Goal: Task Accomplishment & Management: Manage account settings

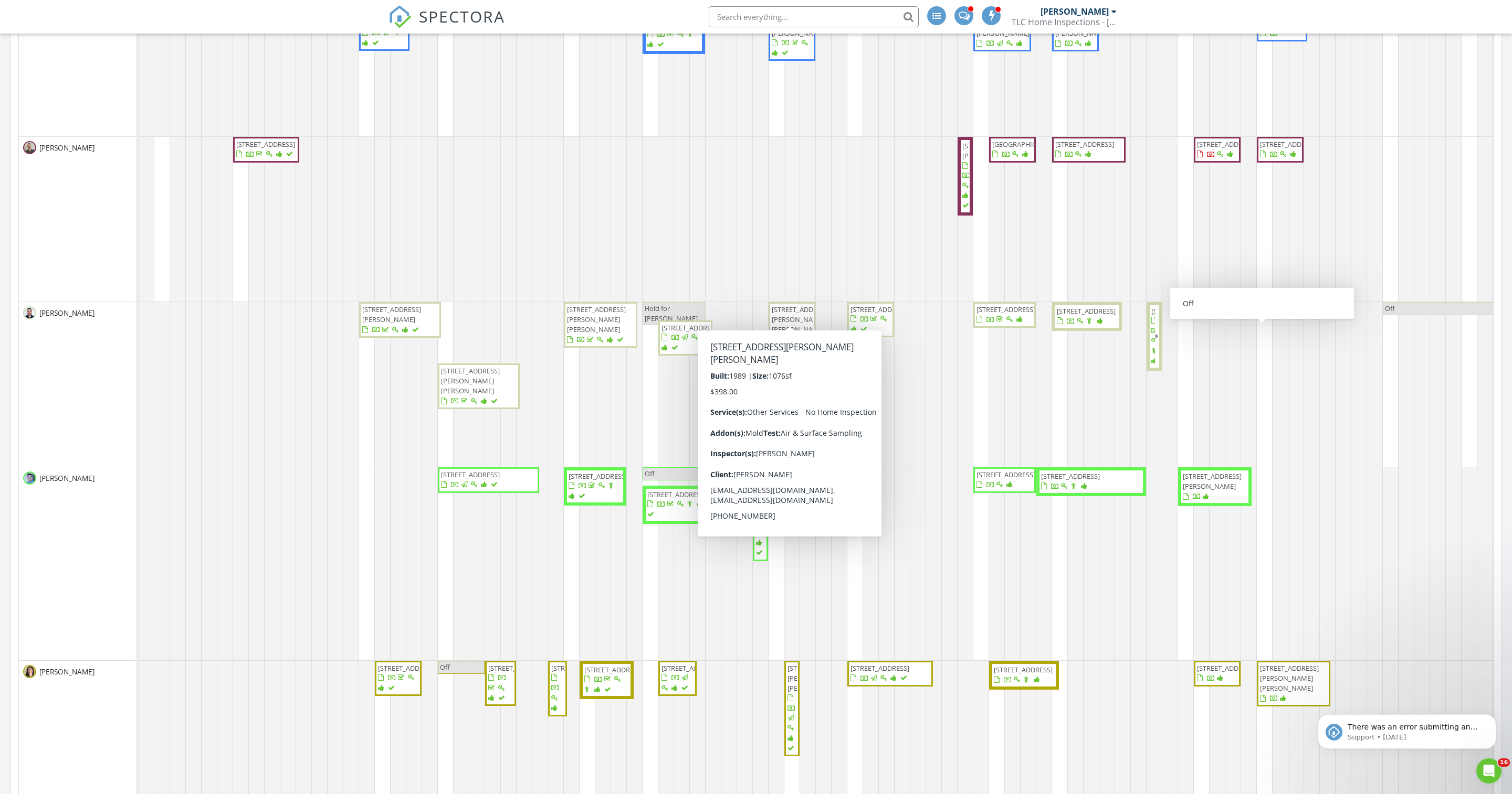
scroll to position [1715, 1512]
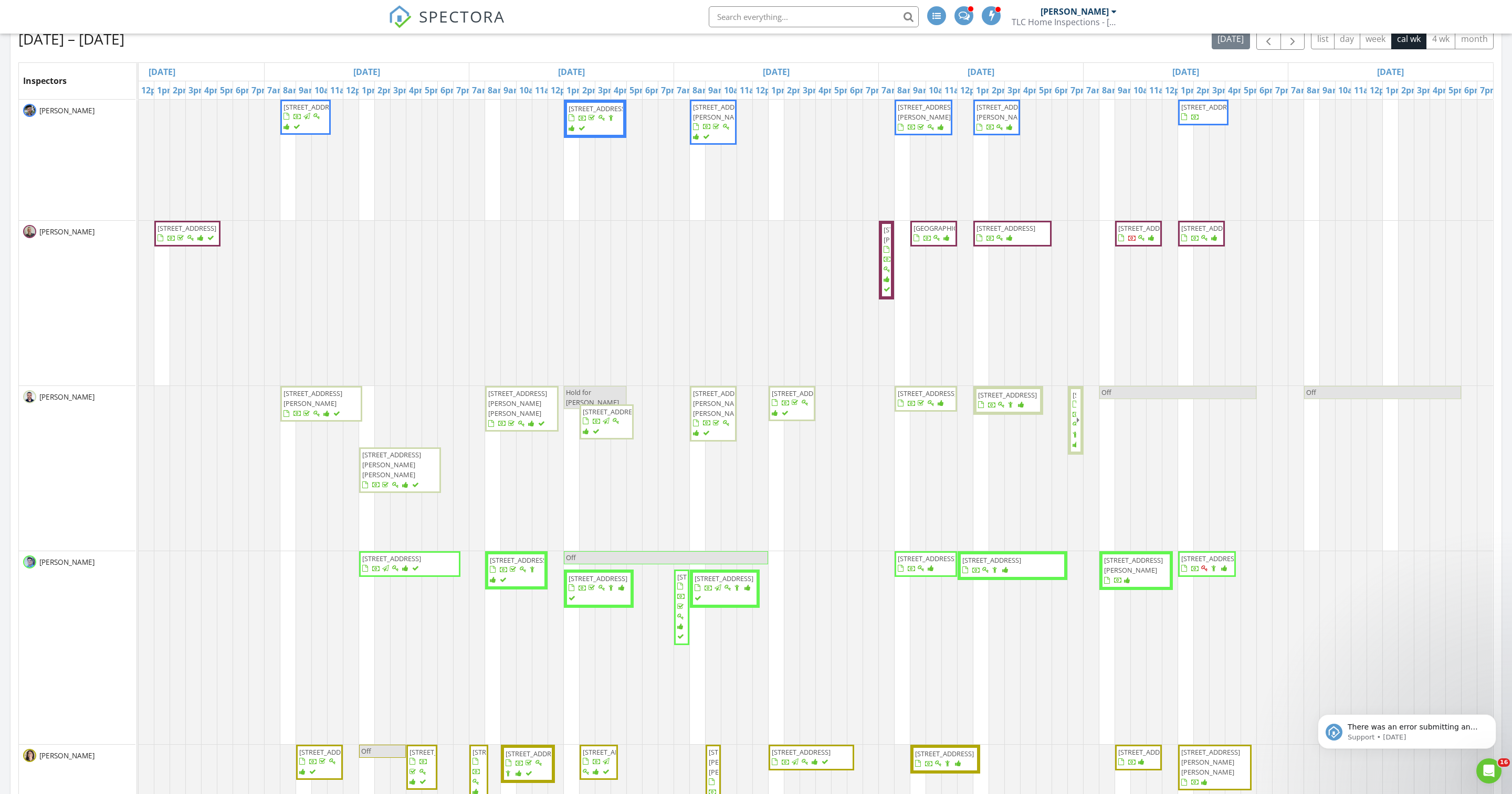
scroll to position [473, 0]
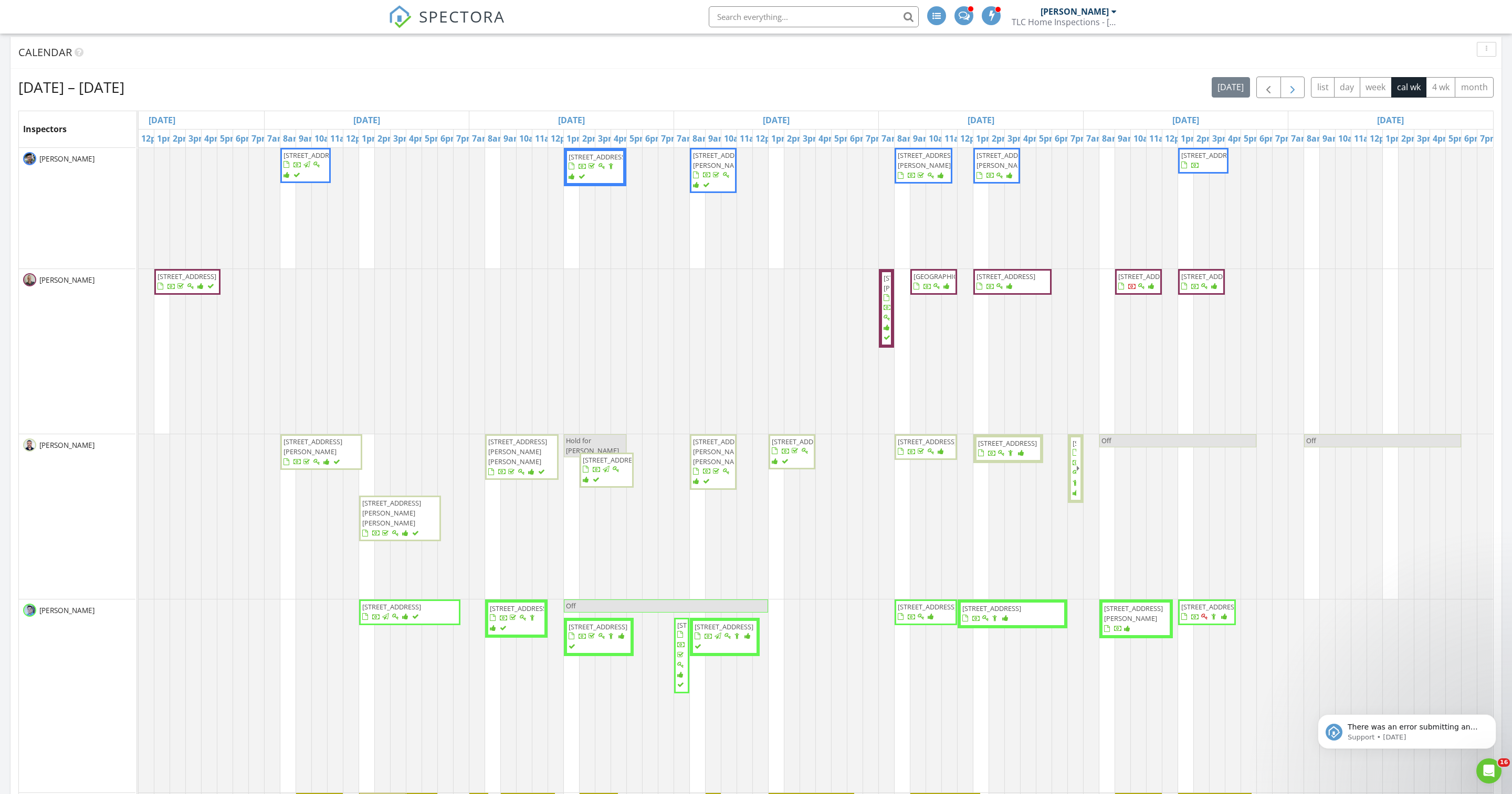
click at [1280, 88] on button "button" at bounding box center [1292, 88] width 25 height 22
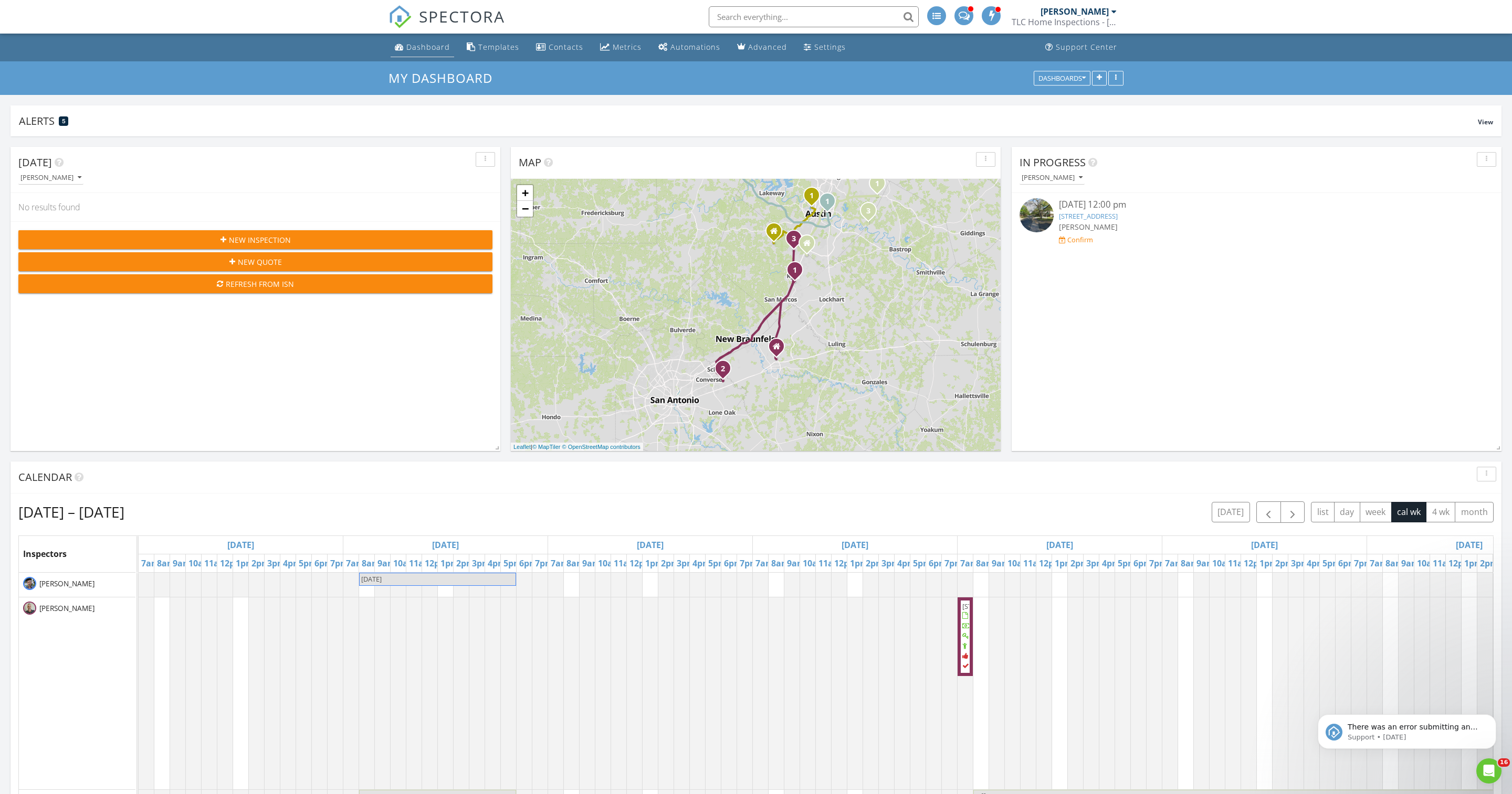
click at [417, 52] on div "Dashboard" at bounding box center [428, 47] width 43 height 10
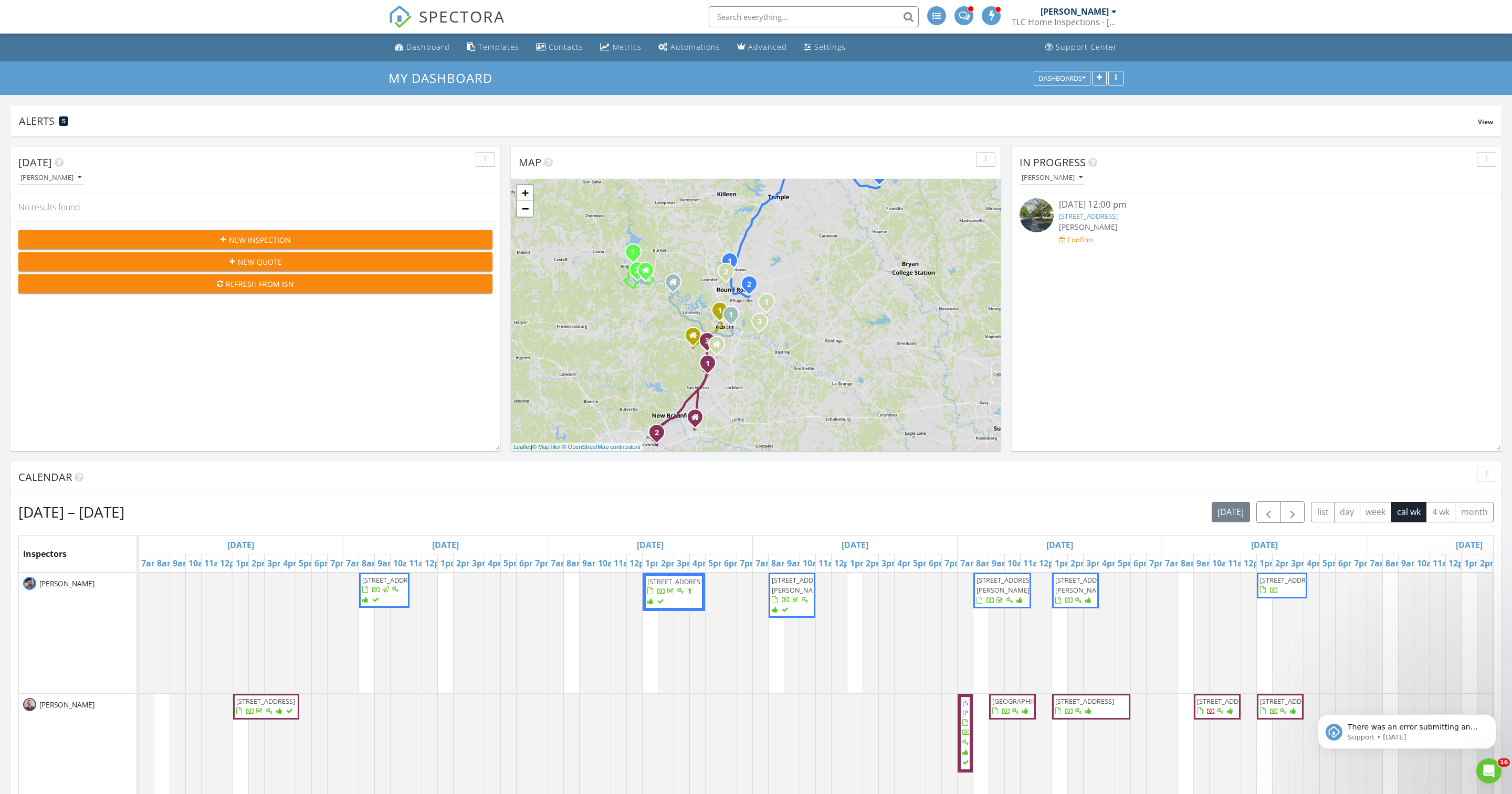
scroll to position [199, 615]
click at [1280, 523] on button "button" at bounding box center [1292, 512] width 25 height 22
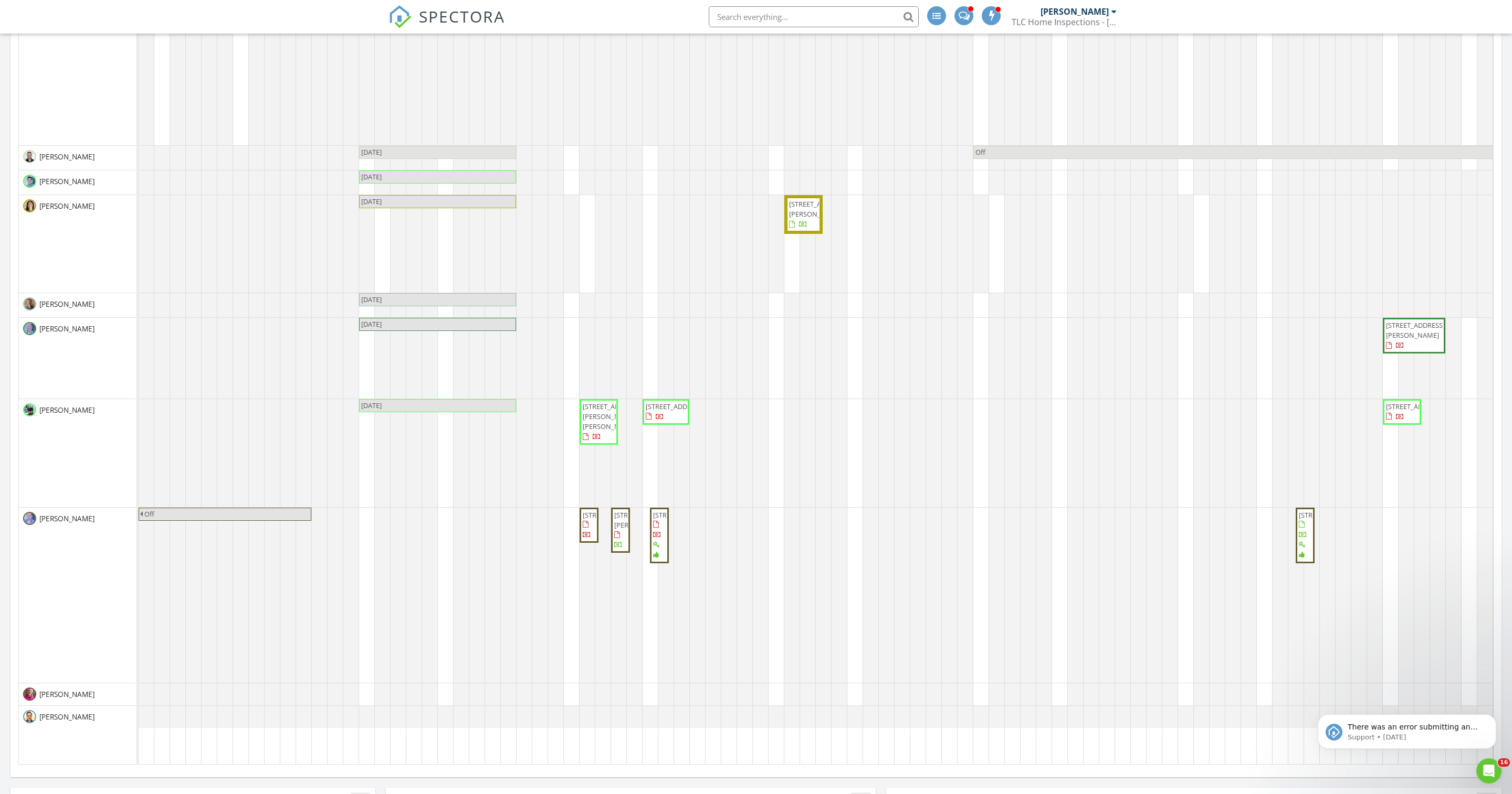
scroll to position [644, 0]
click at [600, 431] on span "2450 Wickersham Ln 103, Austin 78741" at bounding box center [612, 416] width 59 height 29
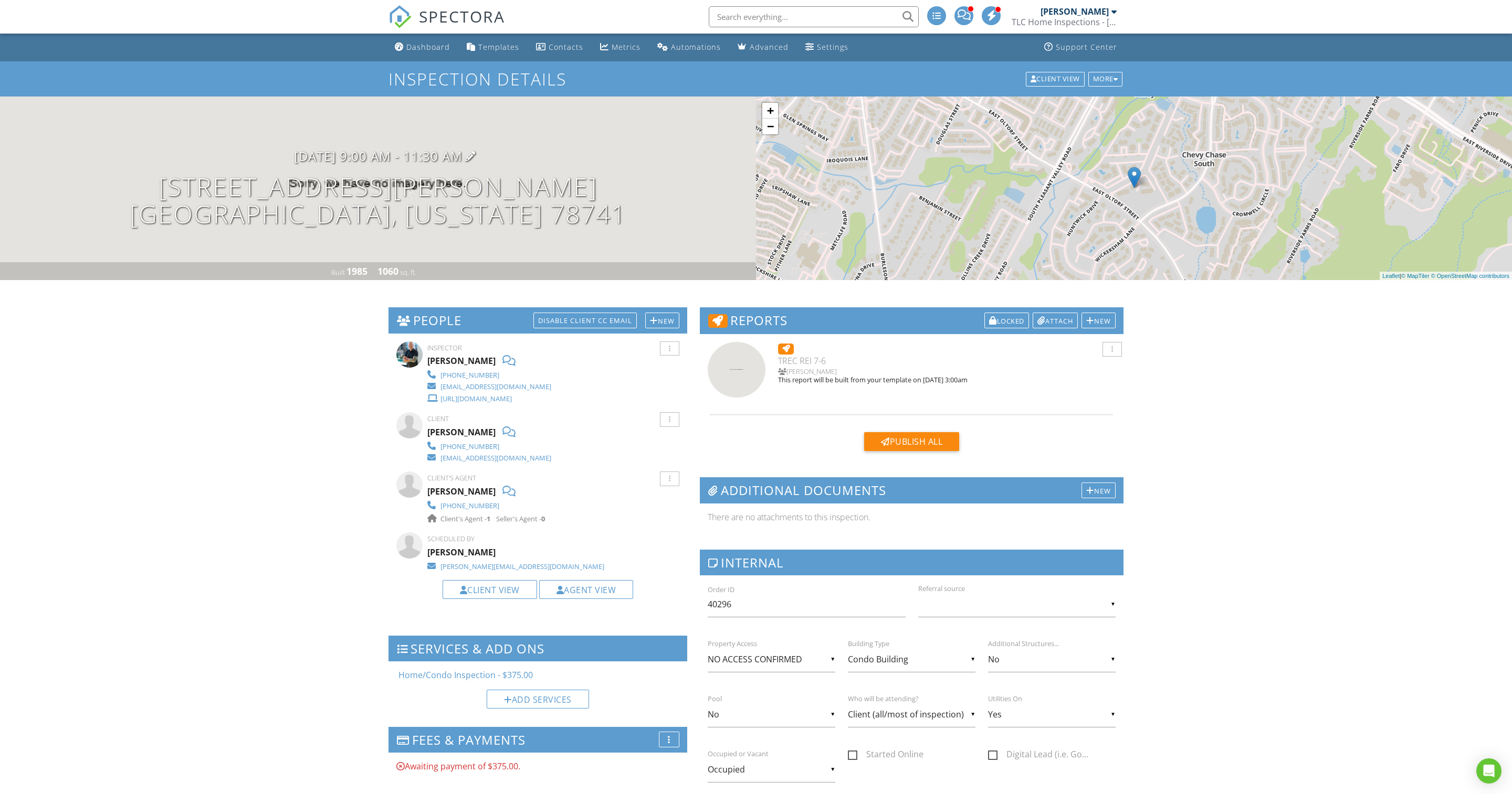
click at [371, 163] on h3 "[DATE] 9:00 am - 11:30 am" at bounding box center [378, 156] width 168 height 14
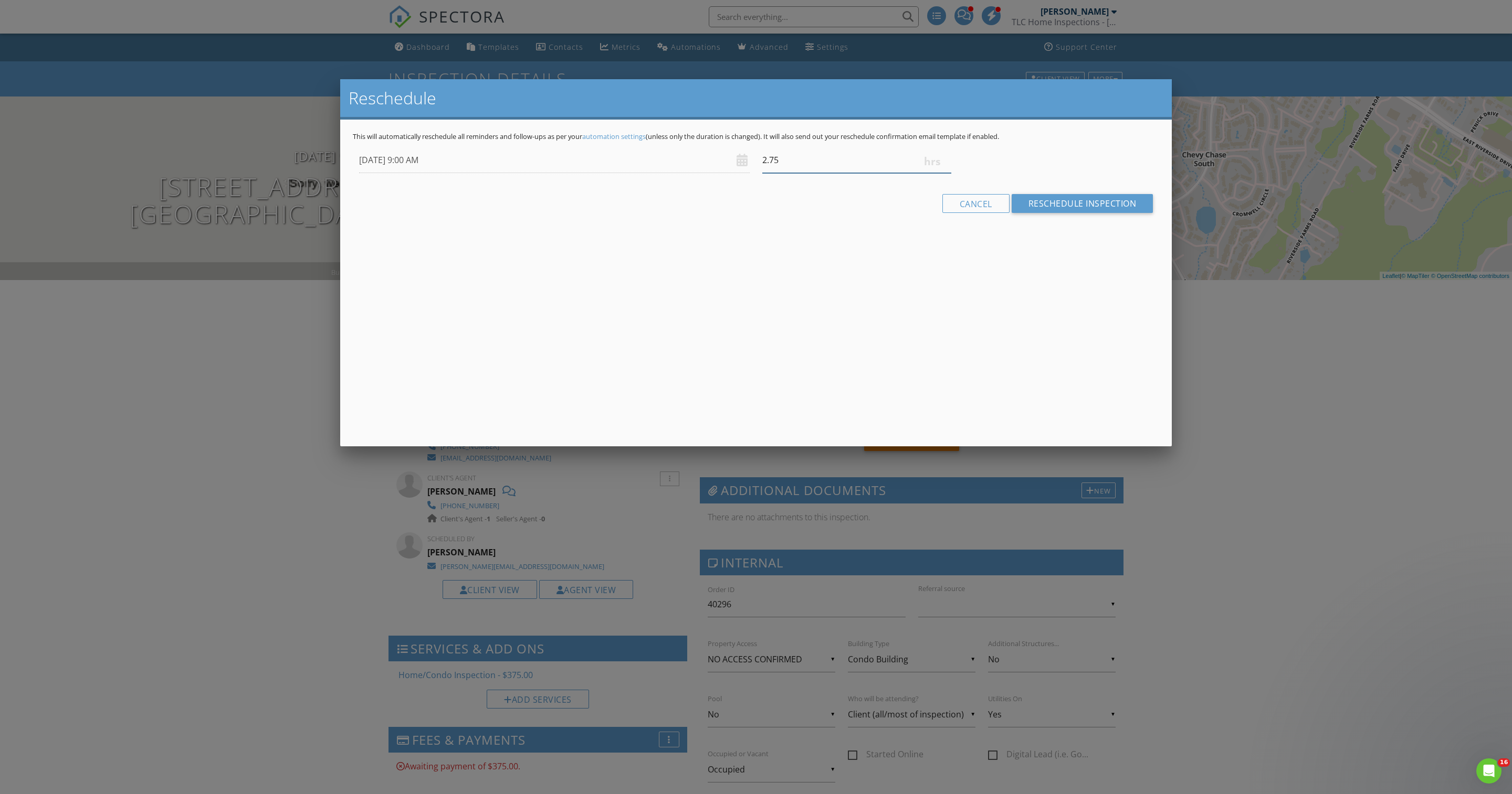
click at [946, 173] on input "2.75" at bounding box center [856, 160] width 189 height 26
type input "3"
click at [946, 173] on input "3" at bounding box center [856, 160] width 189 height 26
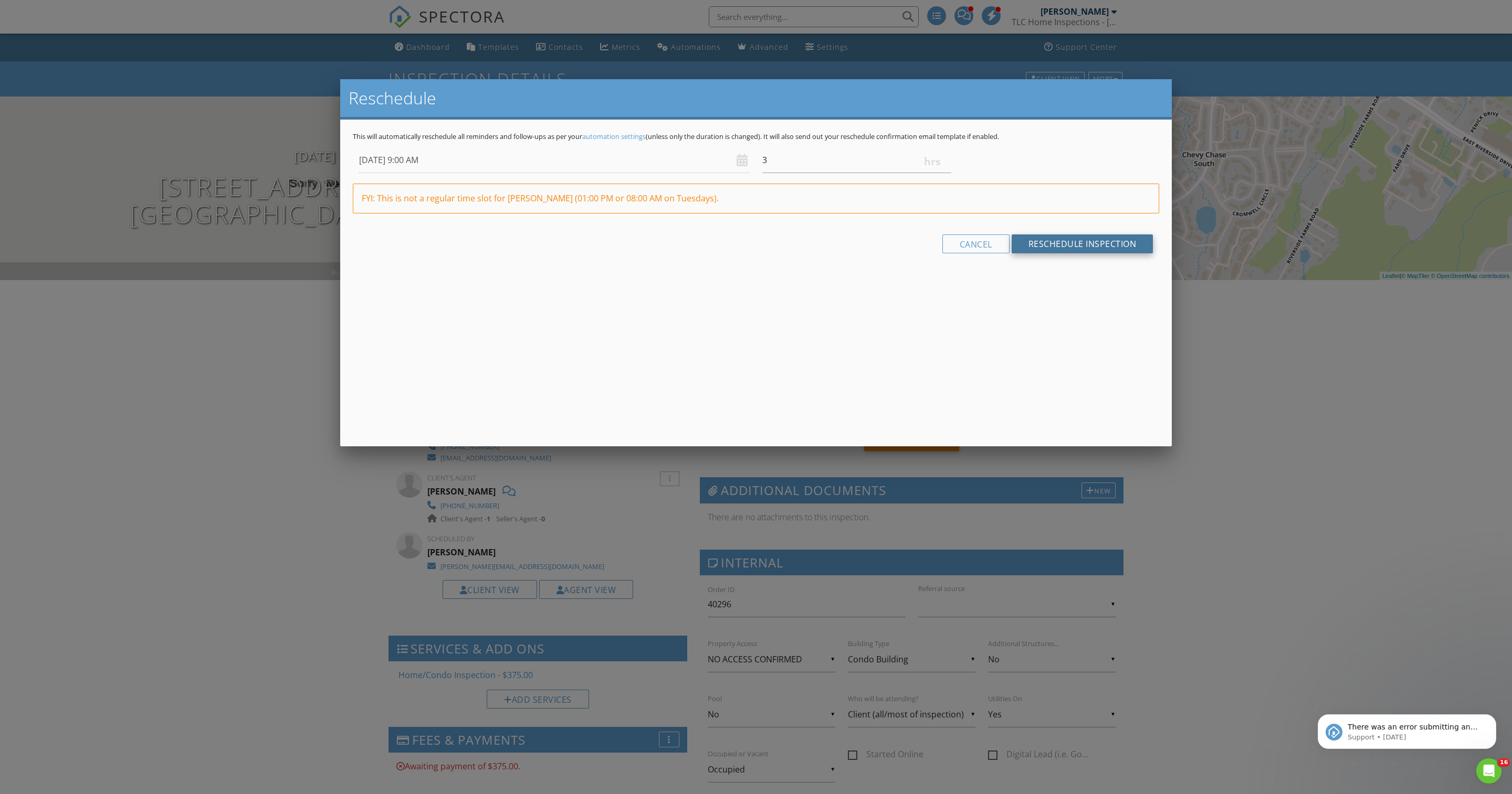
click at [1061, 253] on input "Reschedule Inspection" at bounding box center [1082, 243] width 142 height 19
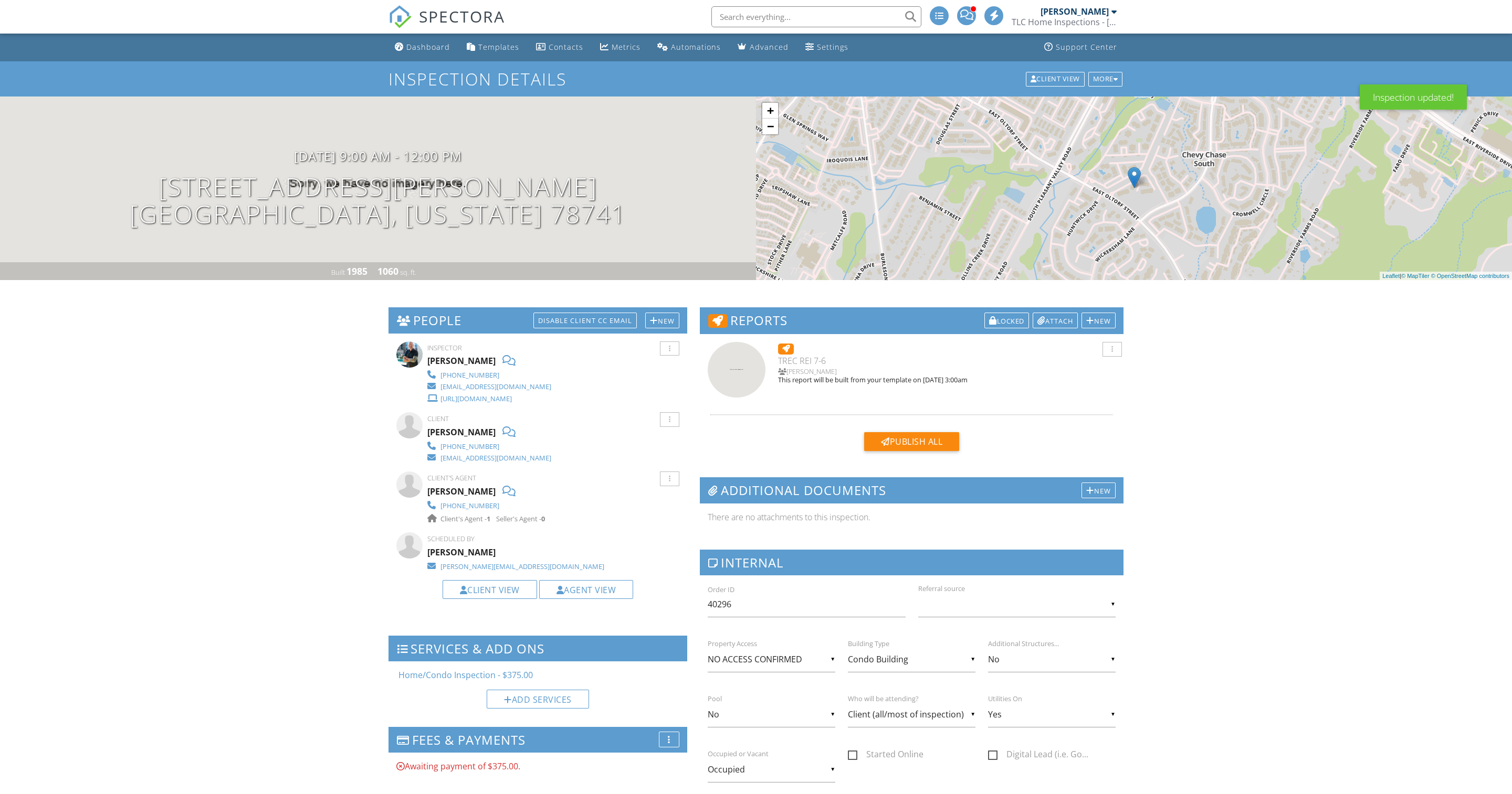
click at [439, 52] on div "Dashboard" at bounding box center [428, 47] width 43 height 10
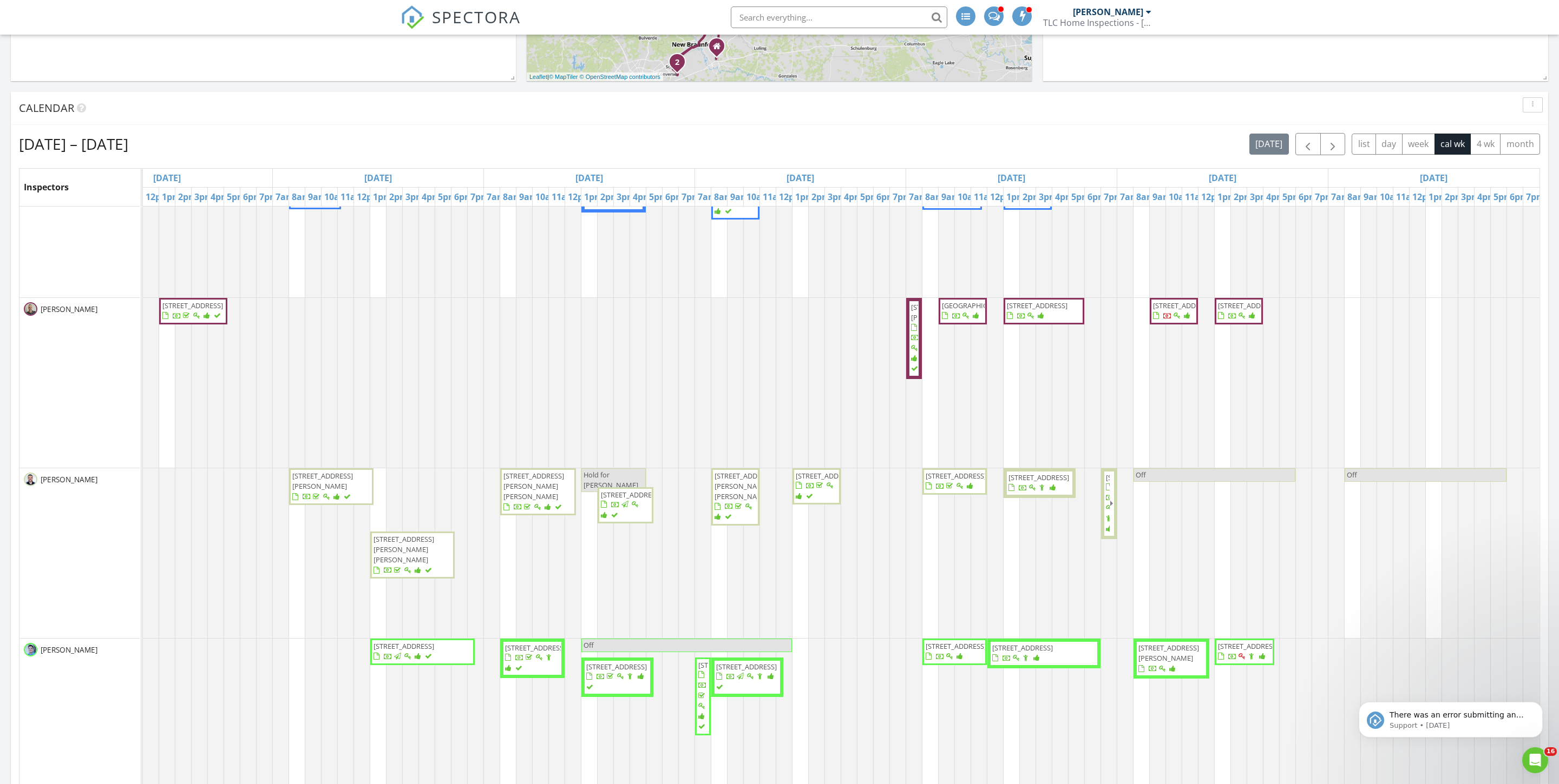
click at [797, 19] on input "text" at bounding box center [838, 17] width 216 height 22
paste input "352 W Lakecrest"
type input "352 W Lakecrest"
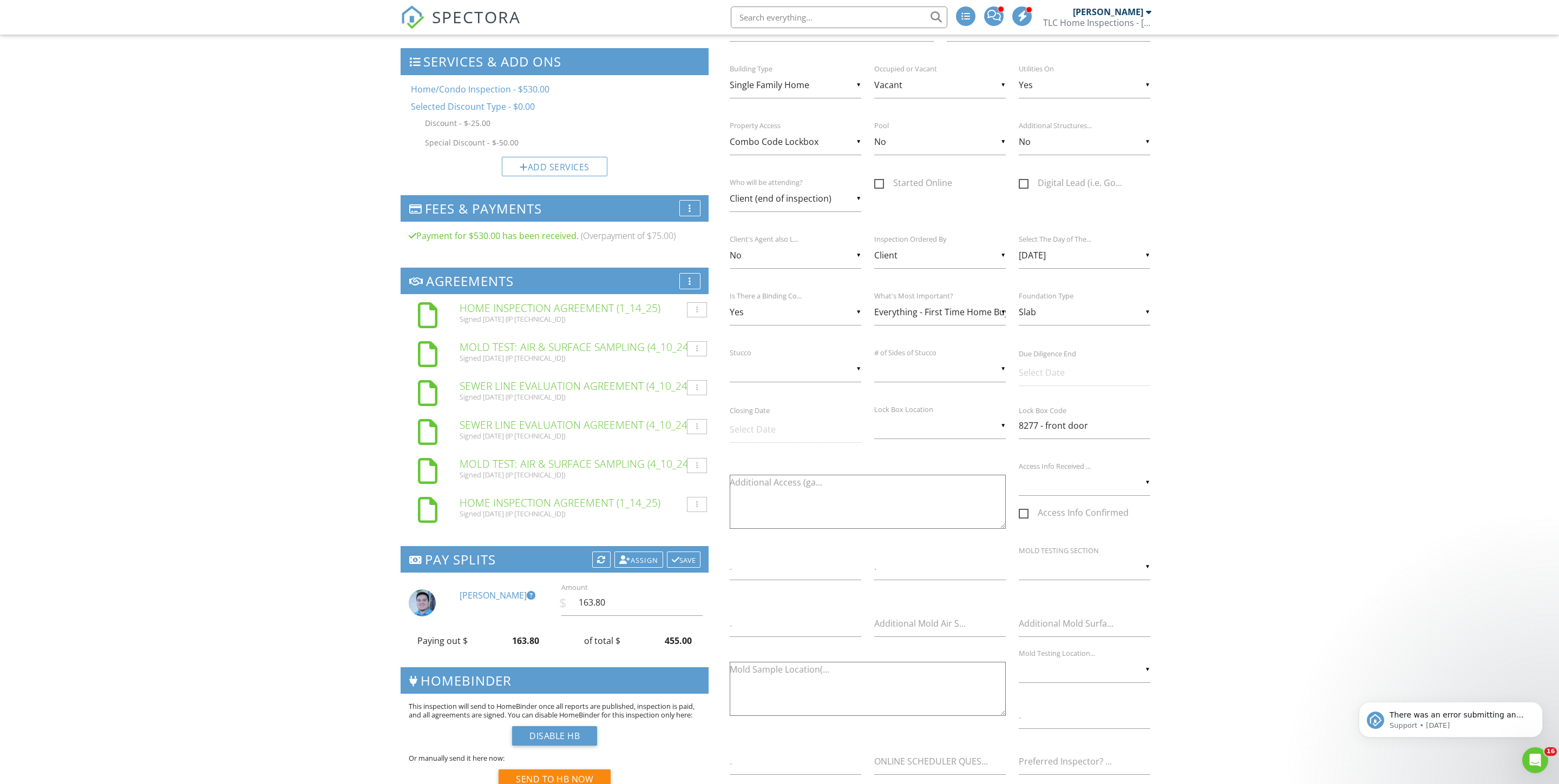
scroll to position [698, 0]
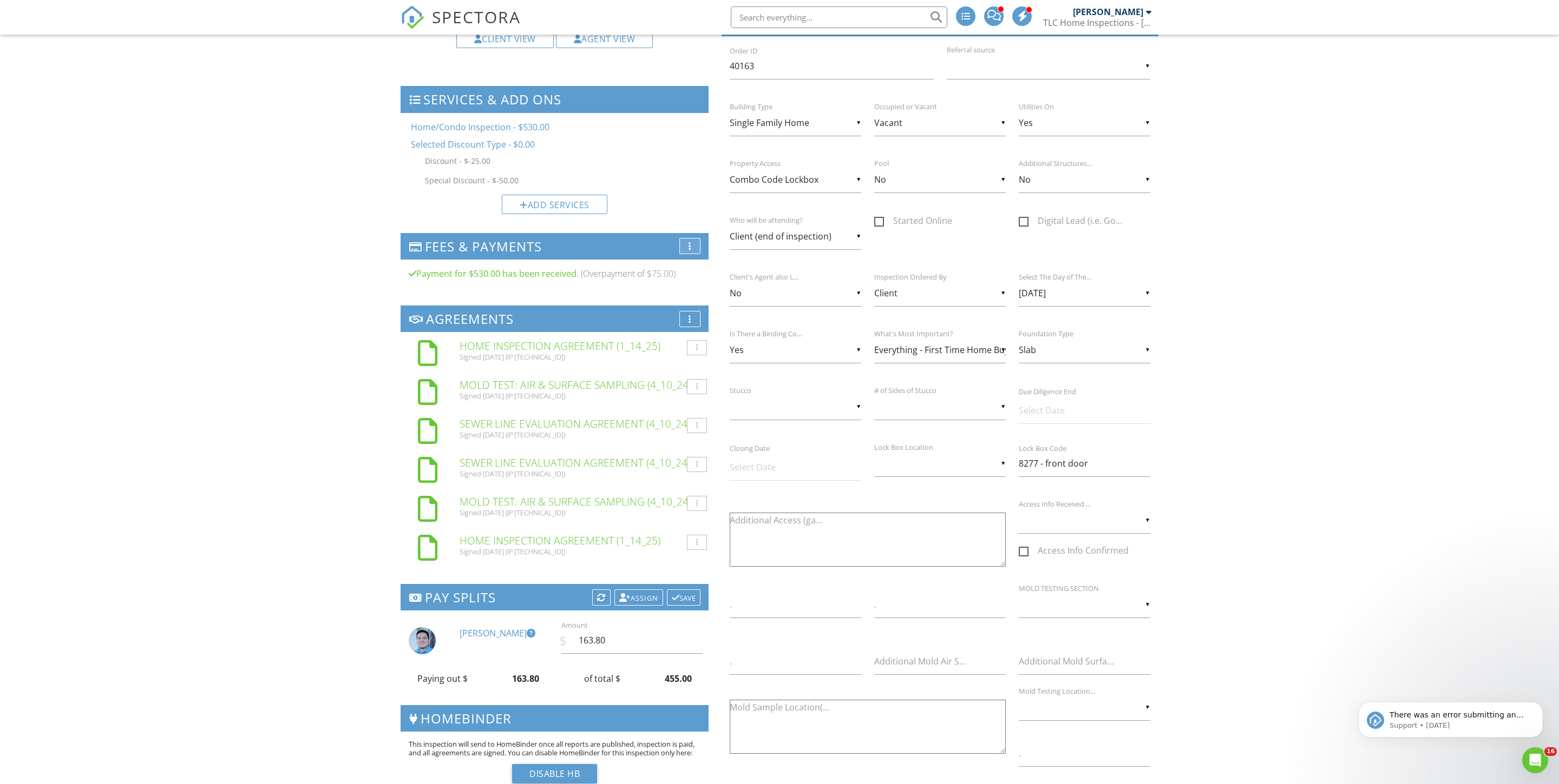
click at [685, 255] on div "More" at bounding box center [690, 246] width 21 height 16
click at [698, 268] on li "Edit Fees & Payments" at bounding box center [740, 252] width 122 height 30
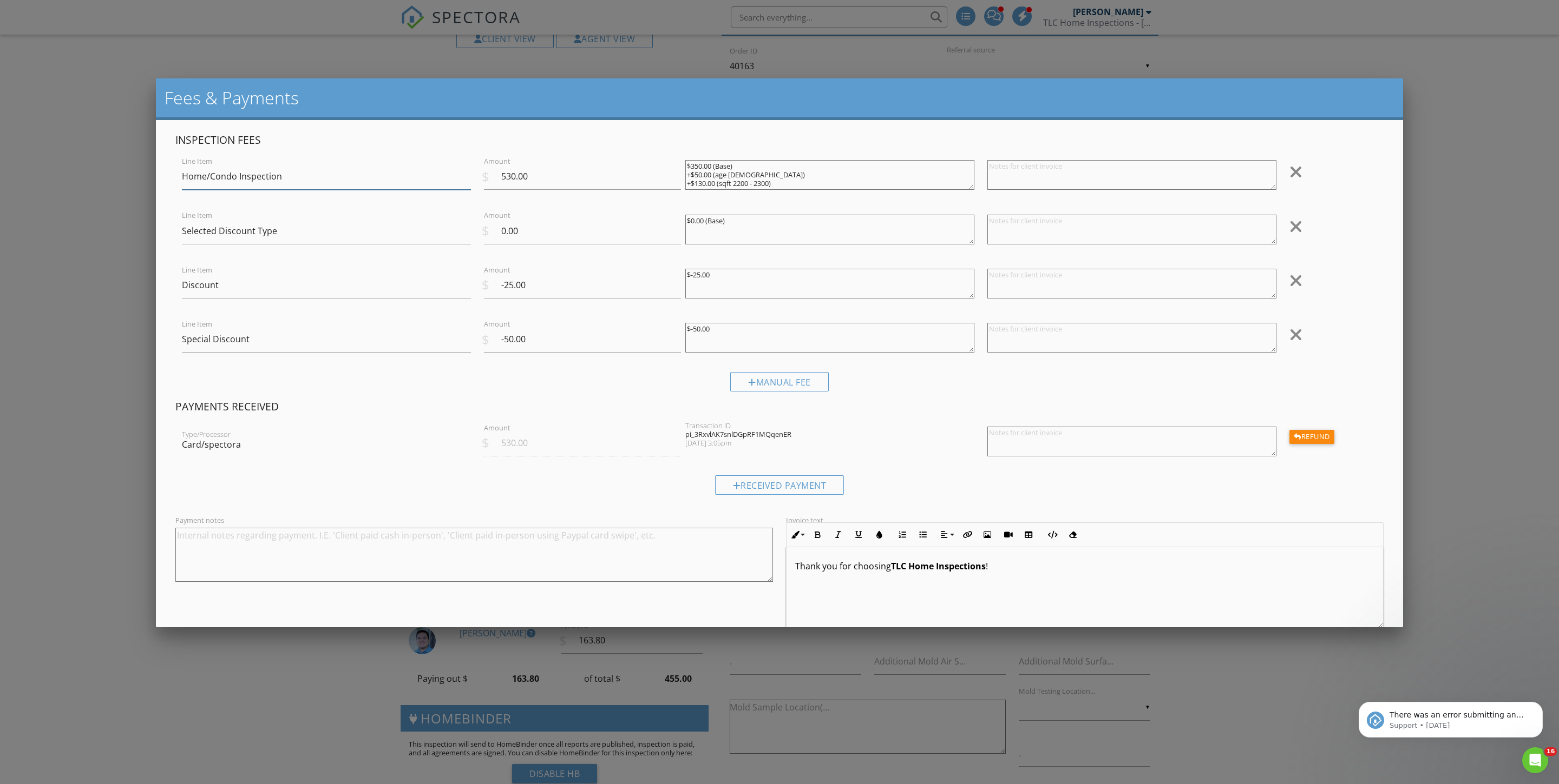
scroll to position [13, 0]
click at [109, 216] on div at bounding box center [779, 437] width 1559 height 981
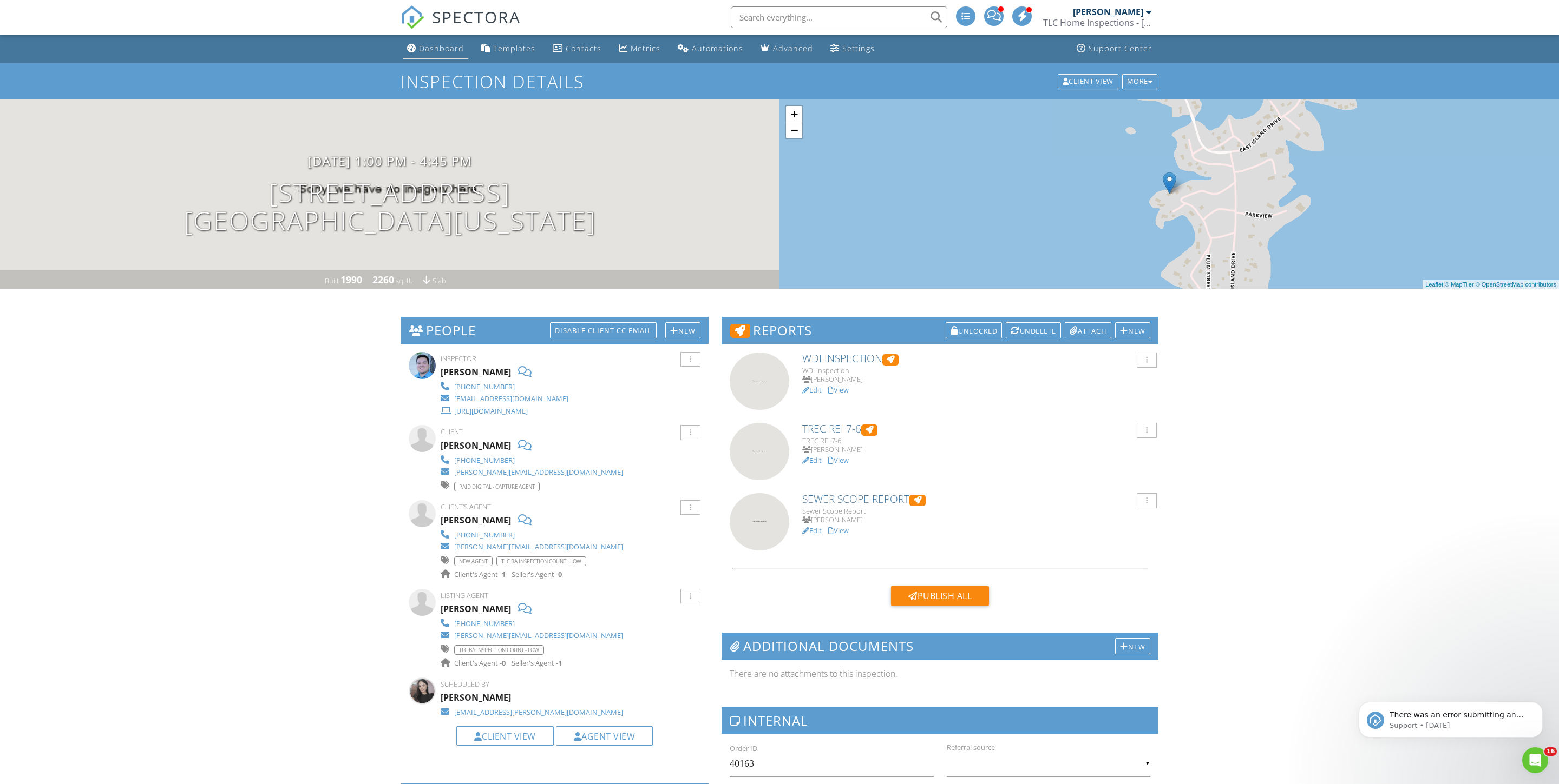
scroll to position [0, 0]
click at [423, 53] on div "Dashboard" at bounding box center [441, 48] width 45 height 11
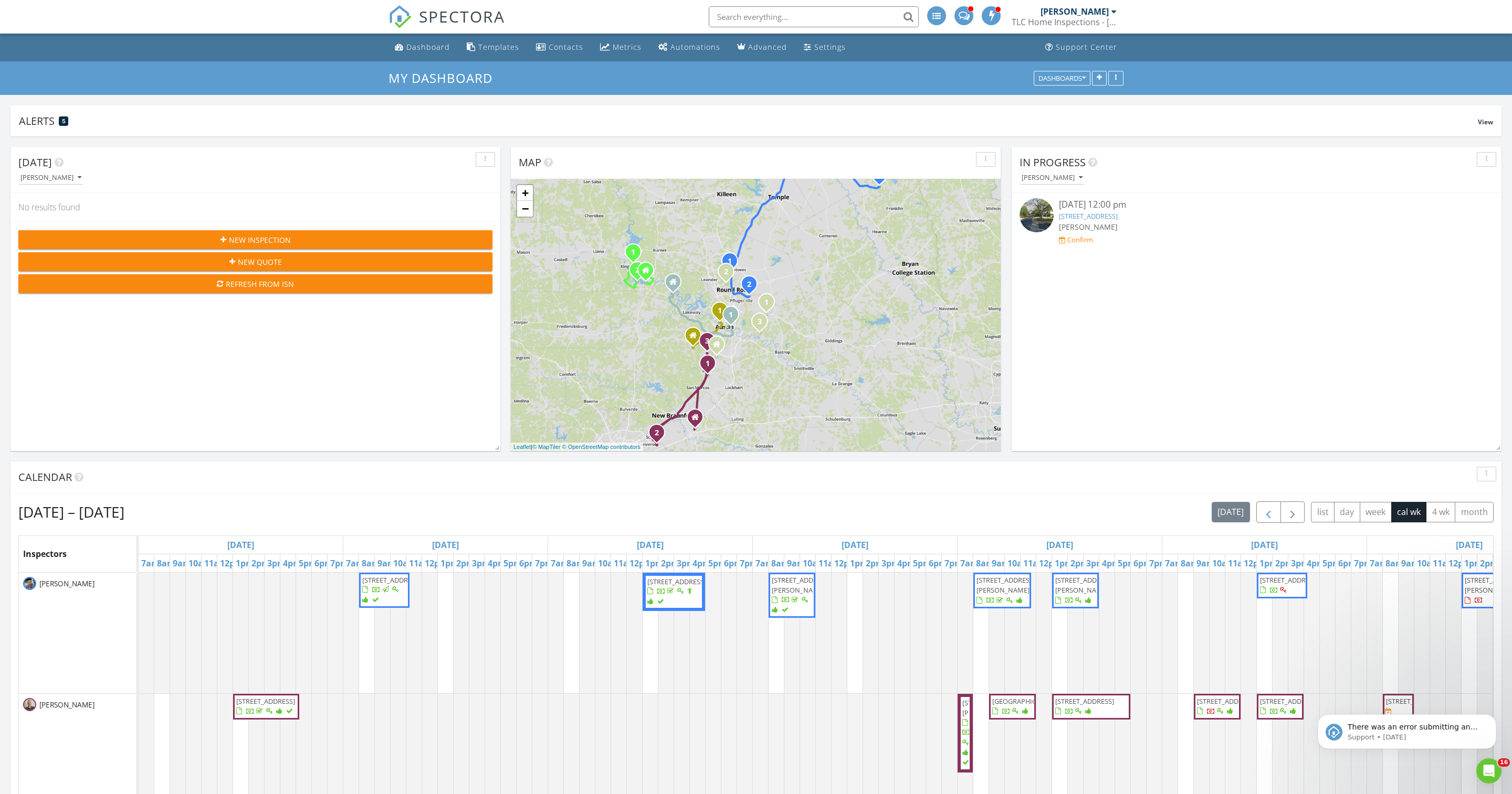
click at [1262, 519] on span "button" at bounding box center [1268, 512] width 13 height 13
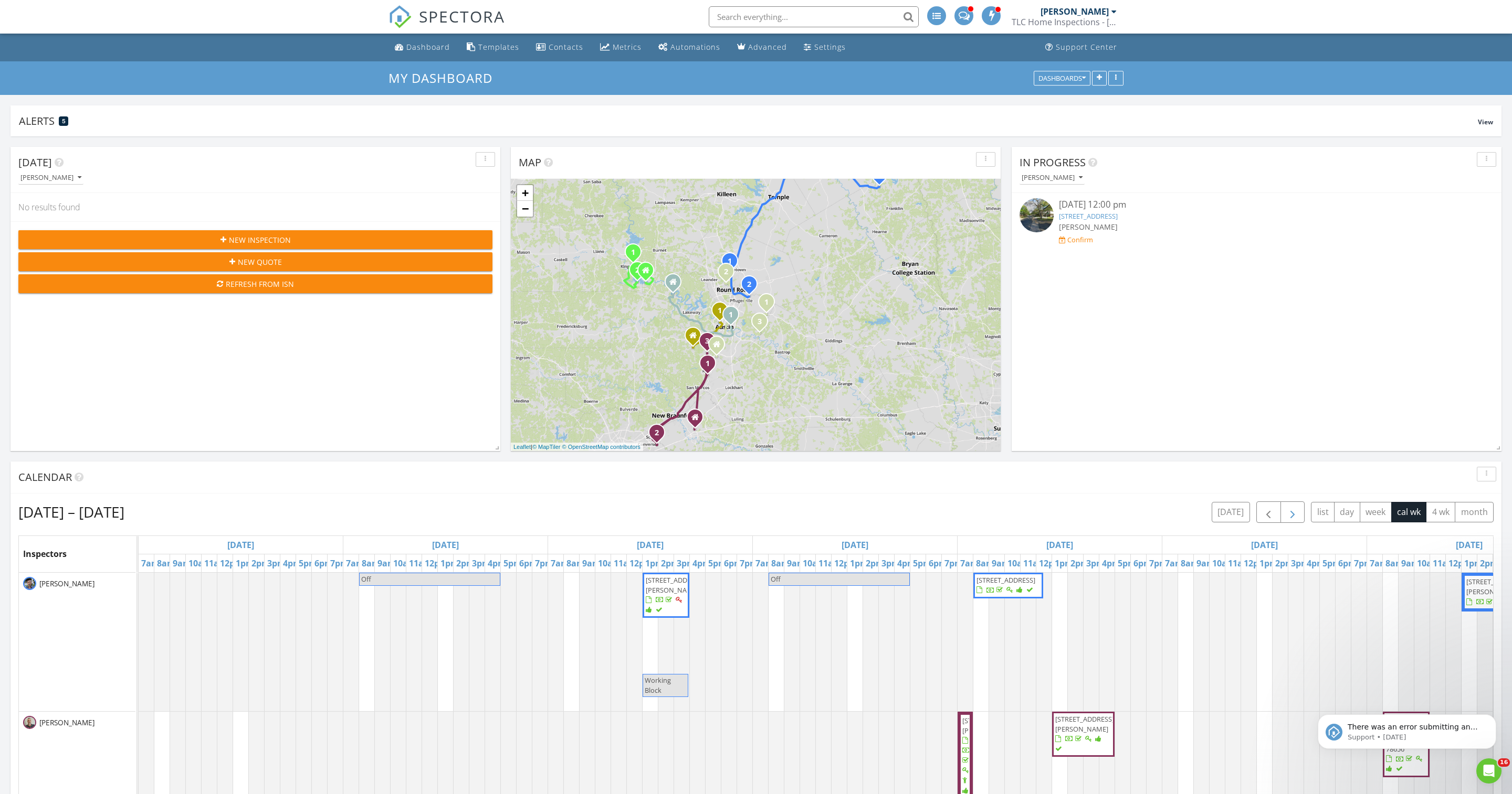
click at [1286, 519] on span "button" at bounding box center [1292, 512] width 13 height 13
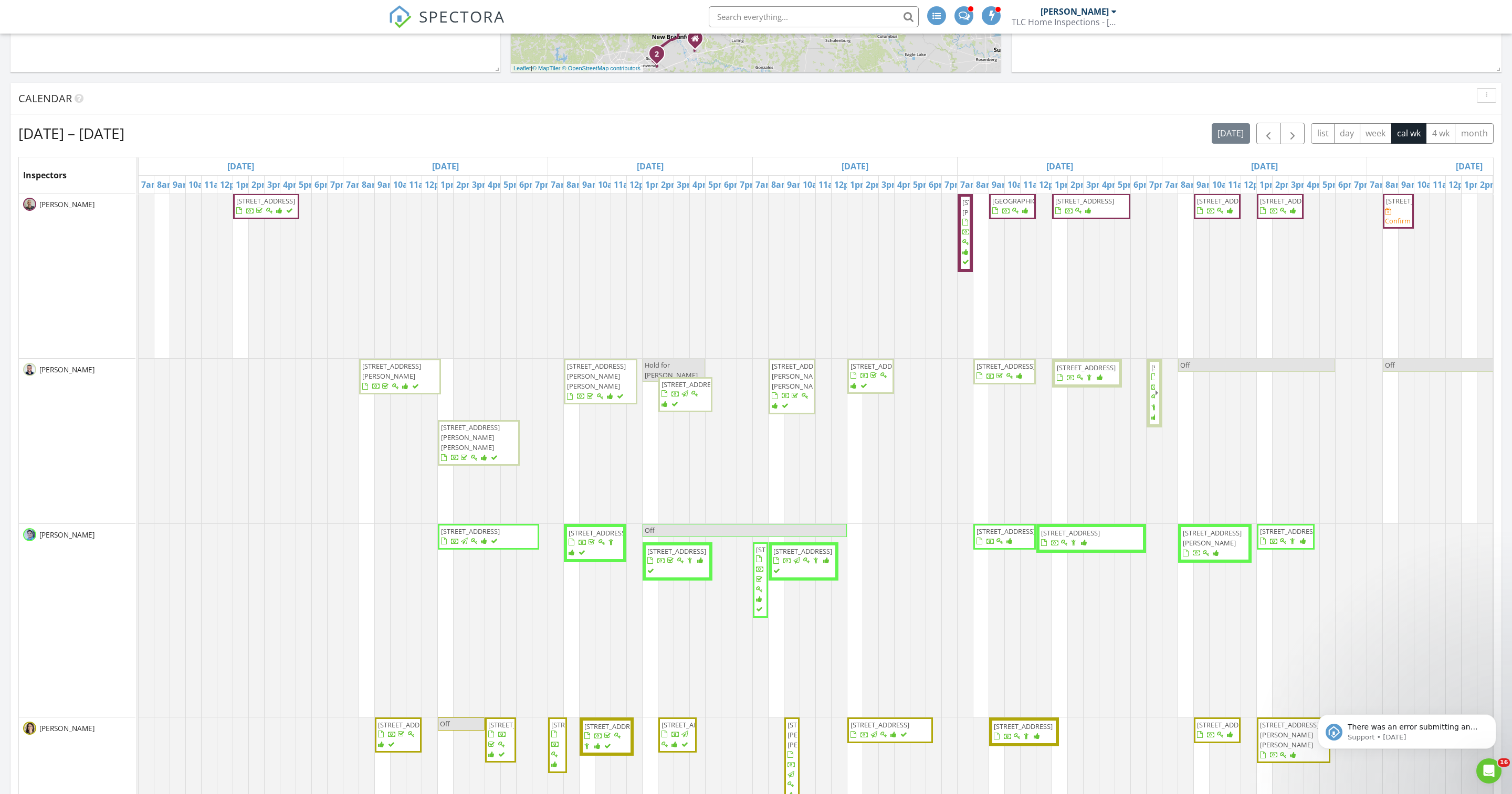
click at [605, 402] on div at bounding box center [596, 396] width 58 height 10
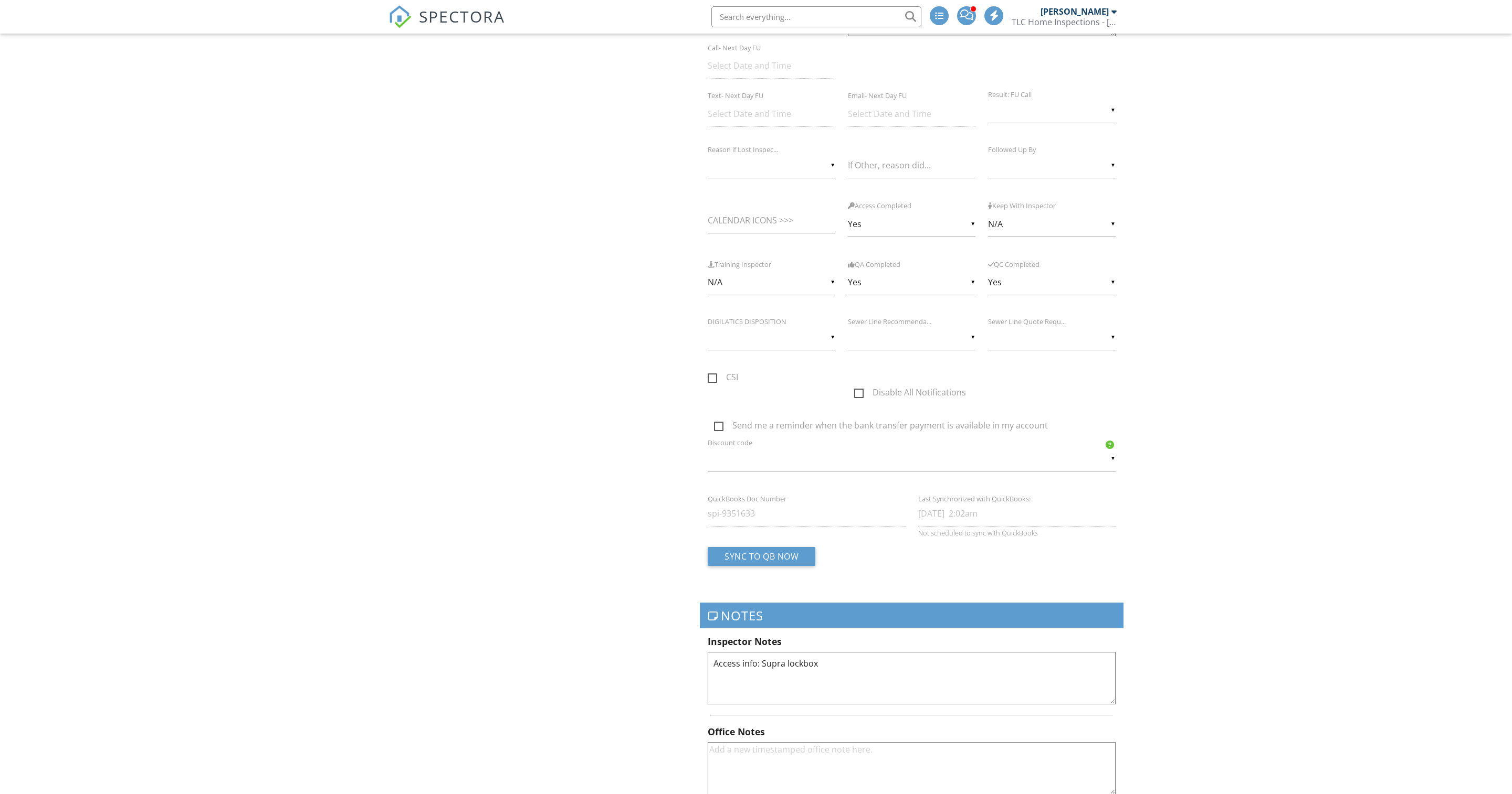
scroll to position [1894, 0]
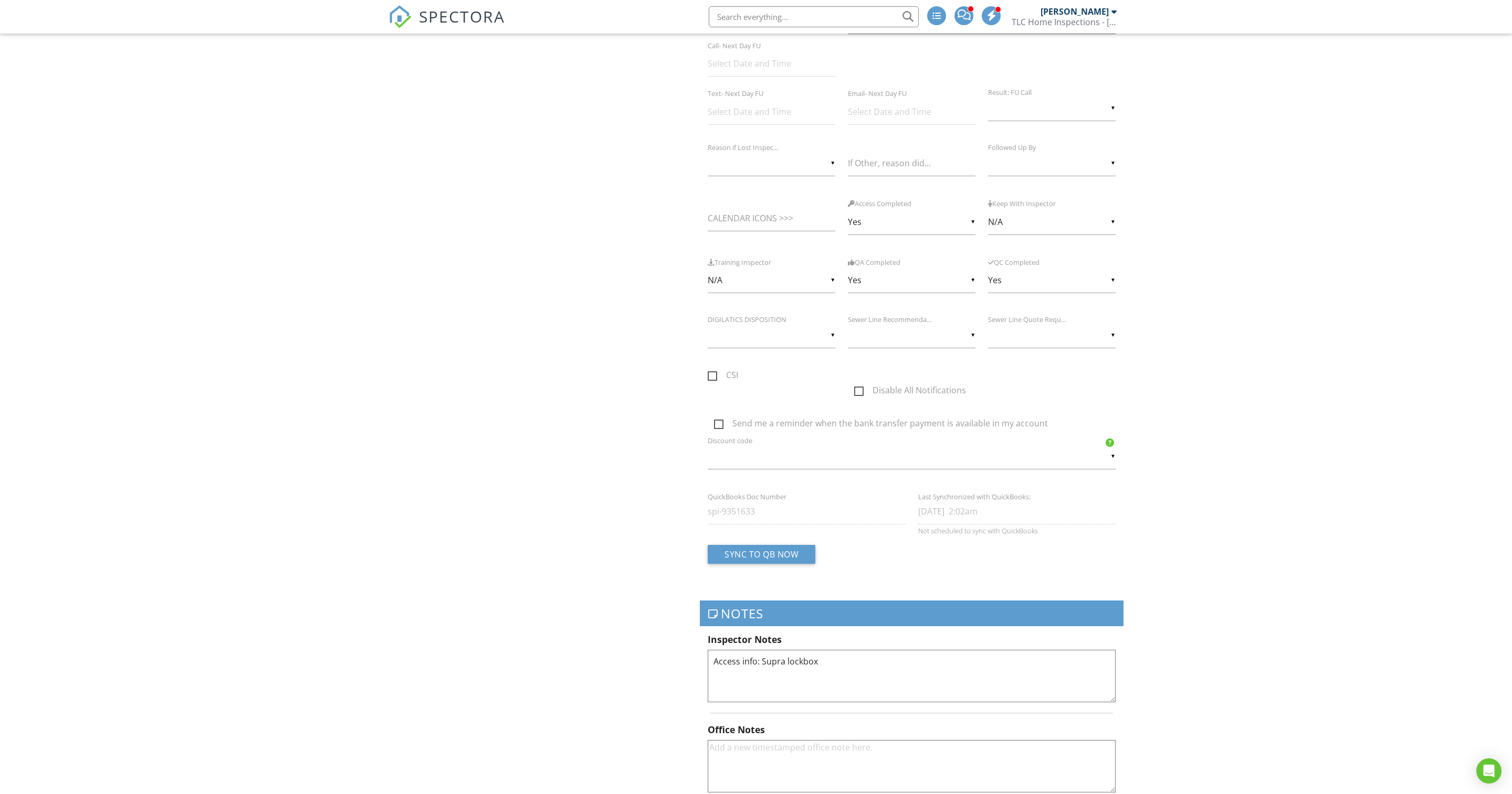
click at [1109, 348] on input "text" at bounding box center [1052, 335] width 127 height 26
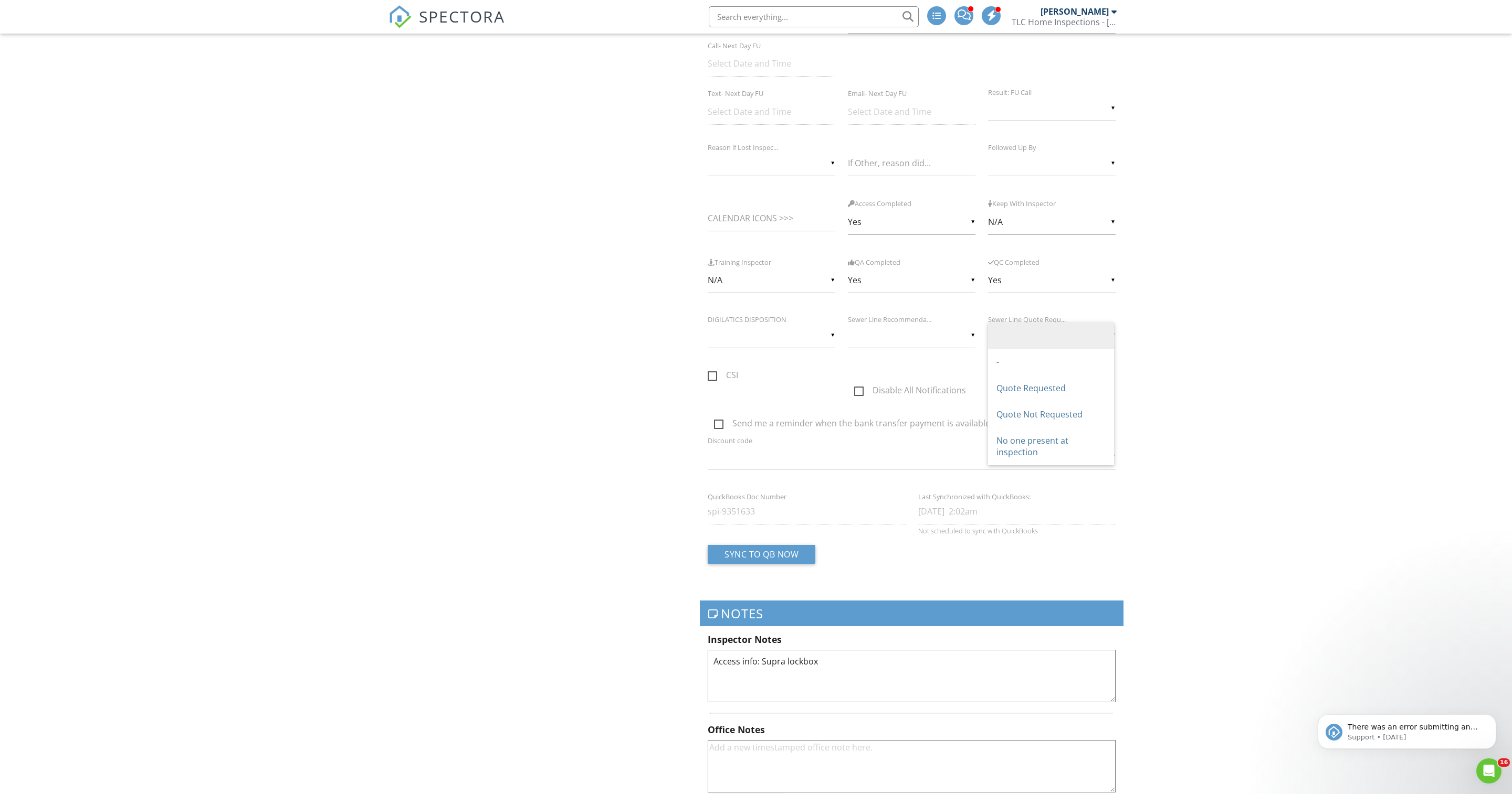
scroll to position [1899, 0]
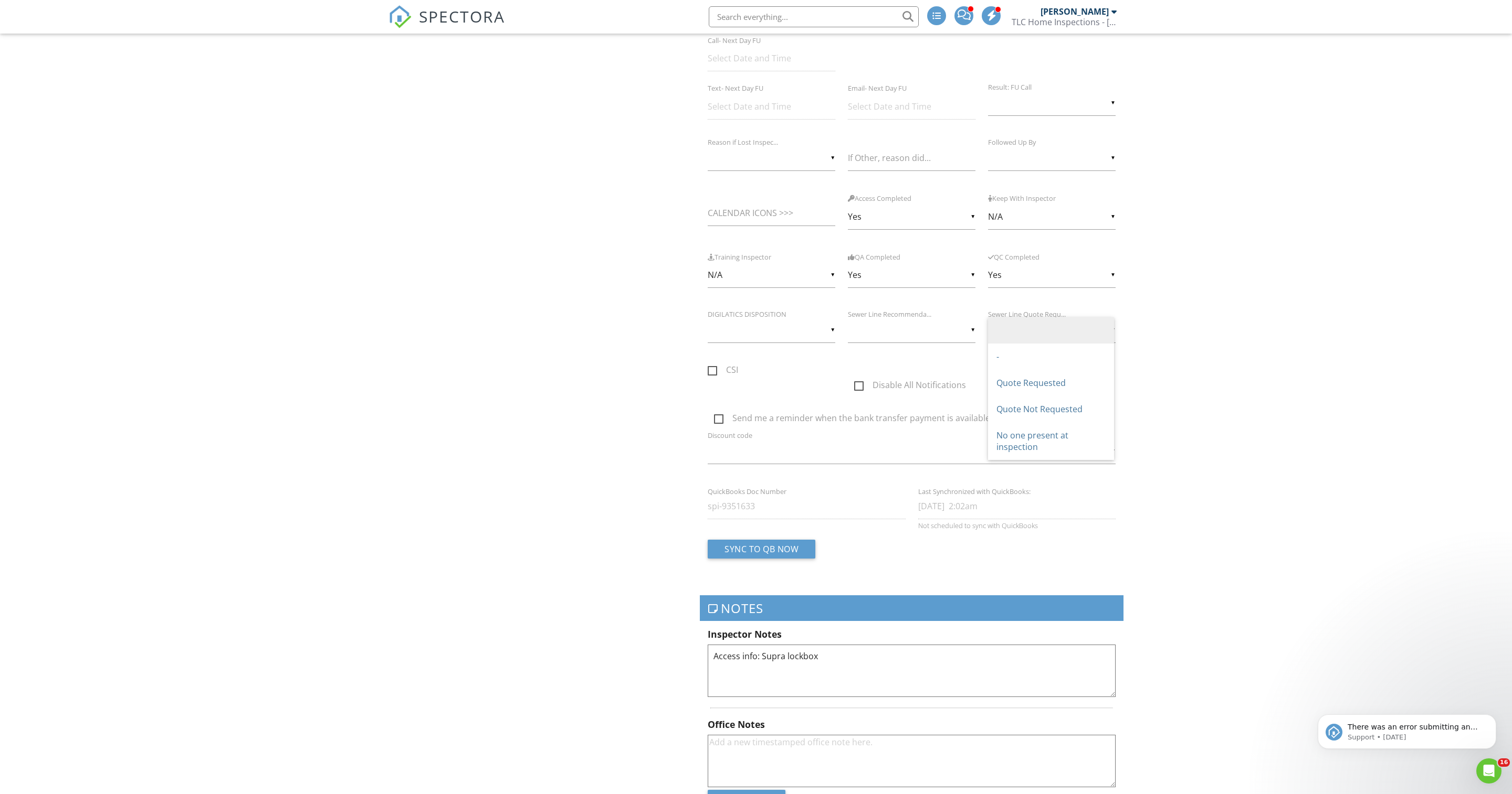
click at [559, 423] on div "All emails and texts are disabled for this inspection! All emails and texts hav…" at bounding box center [756, 260] width 748 height 3703
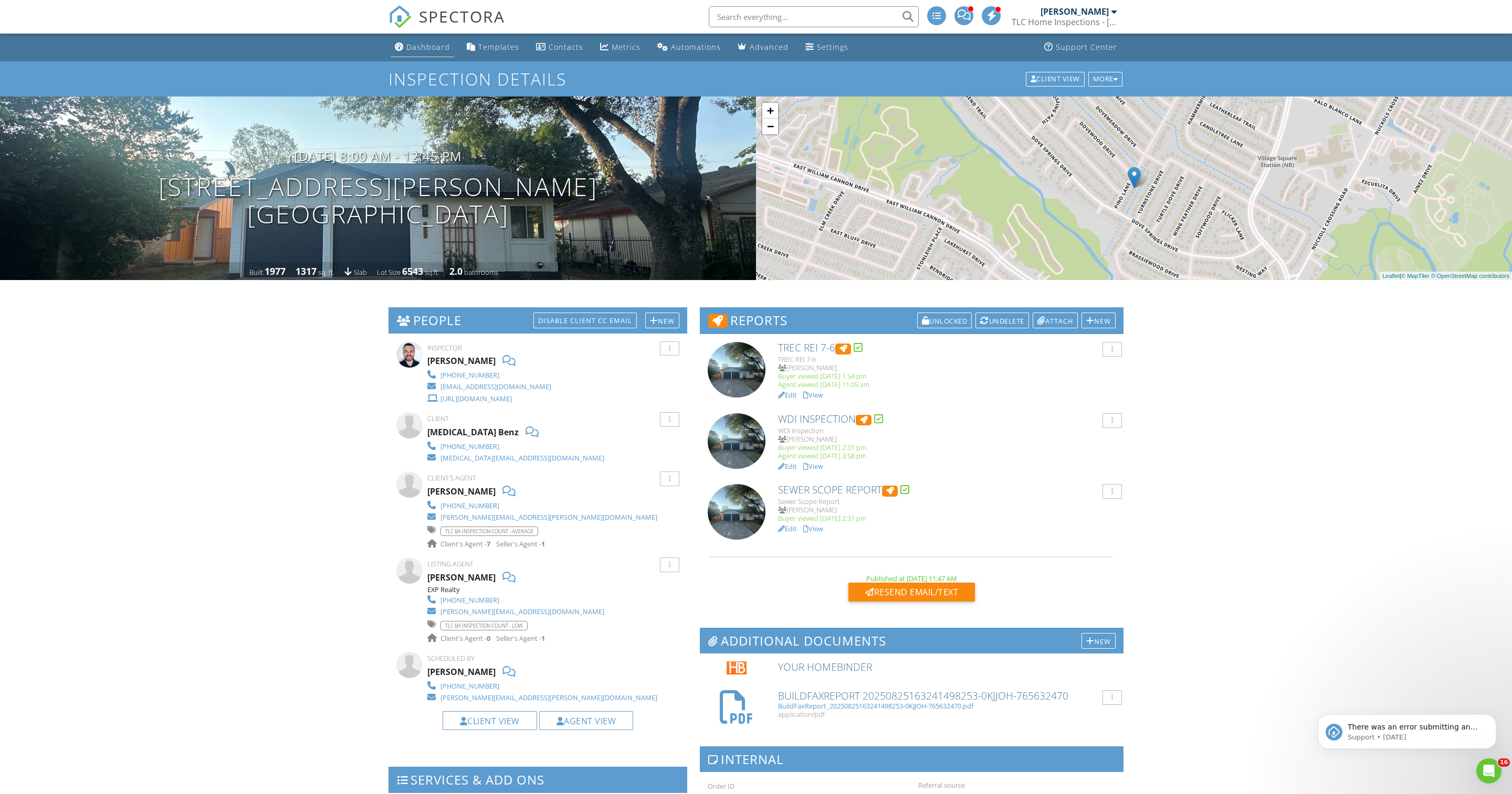
scroll to position [0, 0]
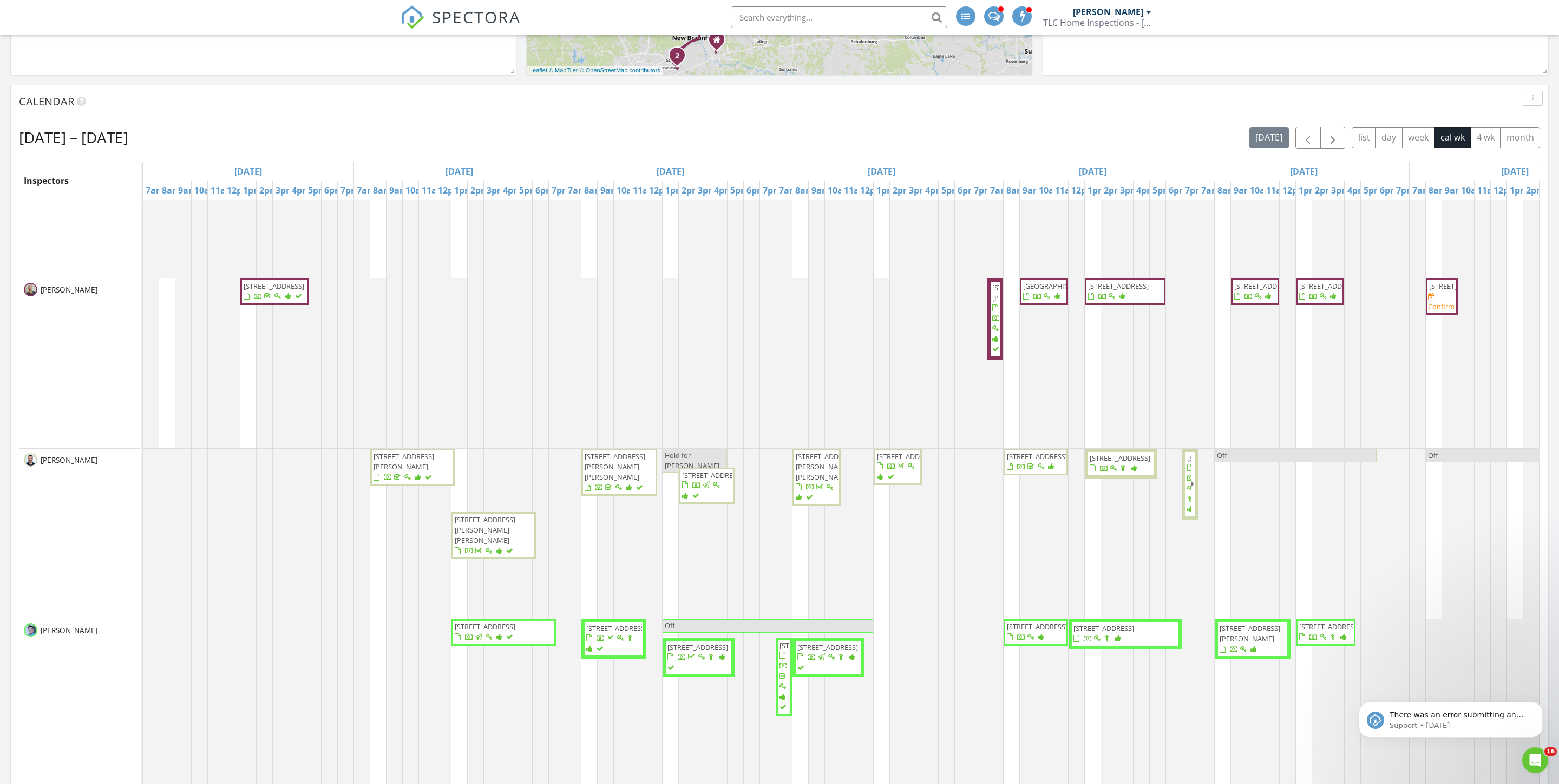
click at [1017, 461] on span "[STREET_ADDRESS]" at bounding box center [1037, 456] width 61 height 10
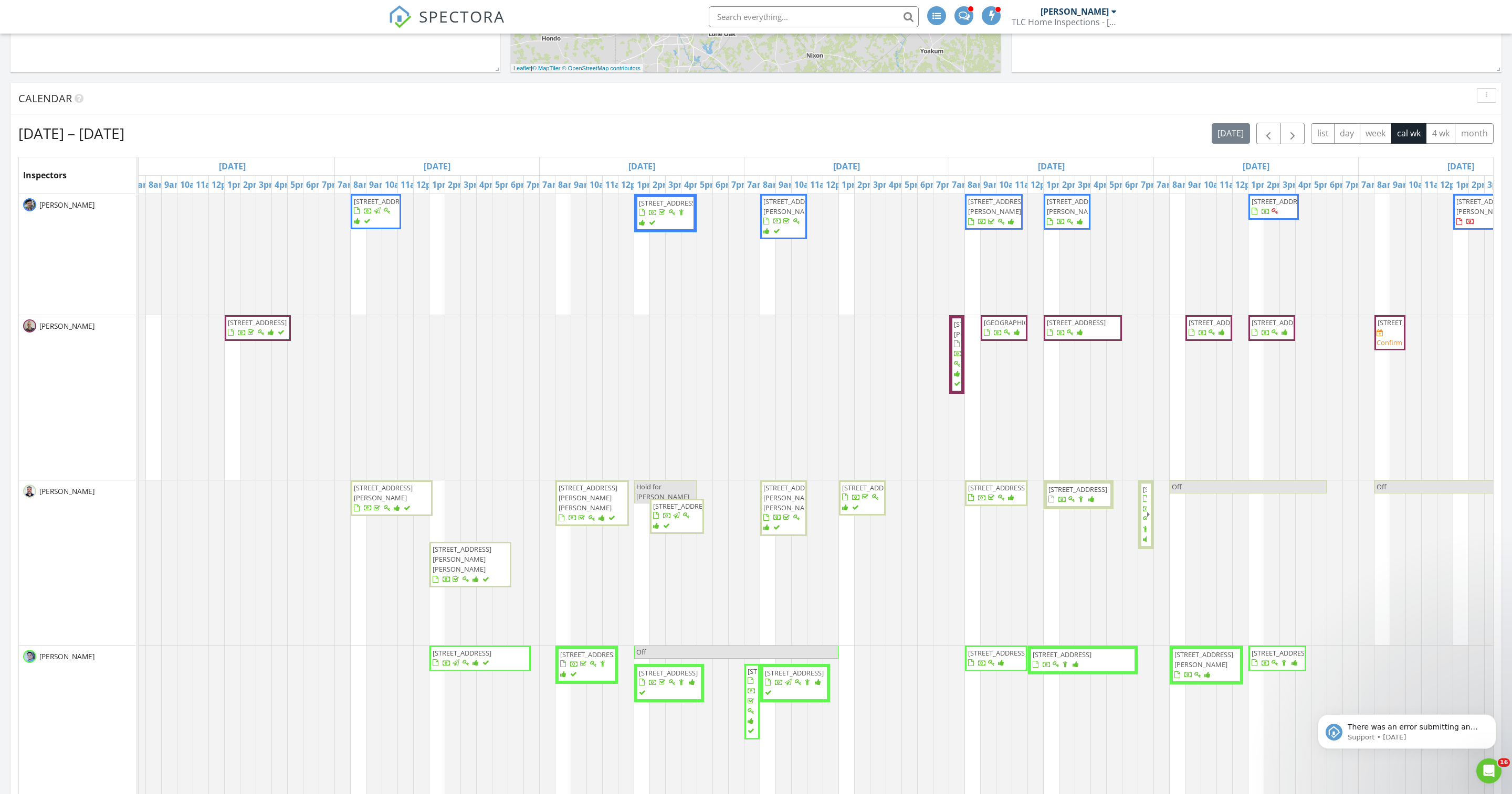
click at [680, 229] on span "[STREET_ADDRESS]" at bounding box center [665, 213] width 55 height 31
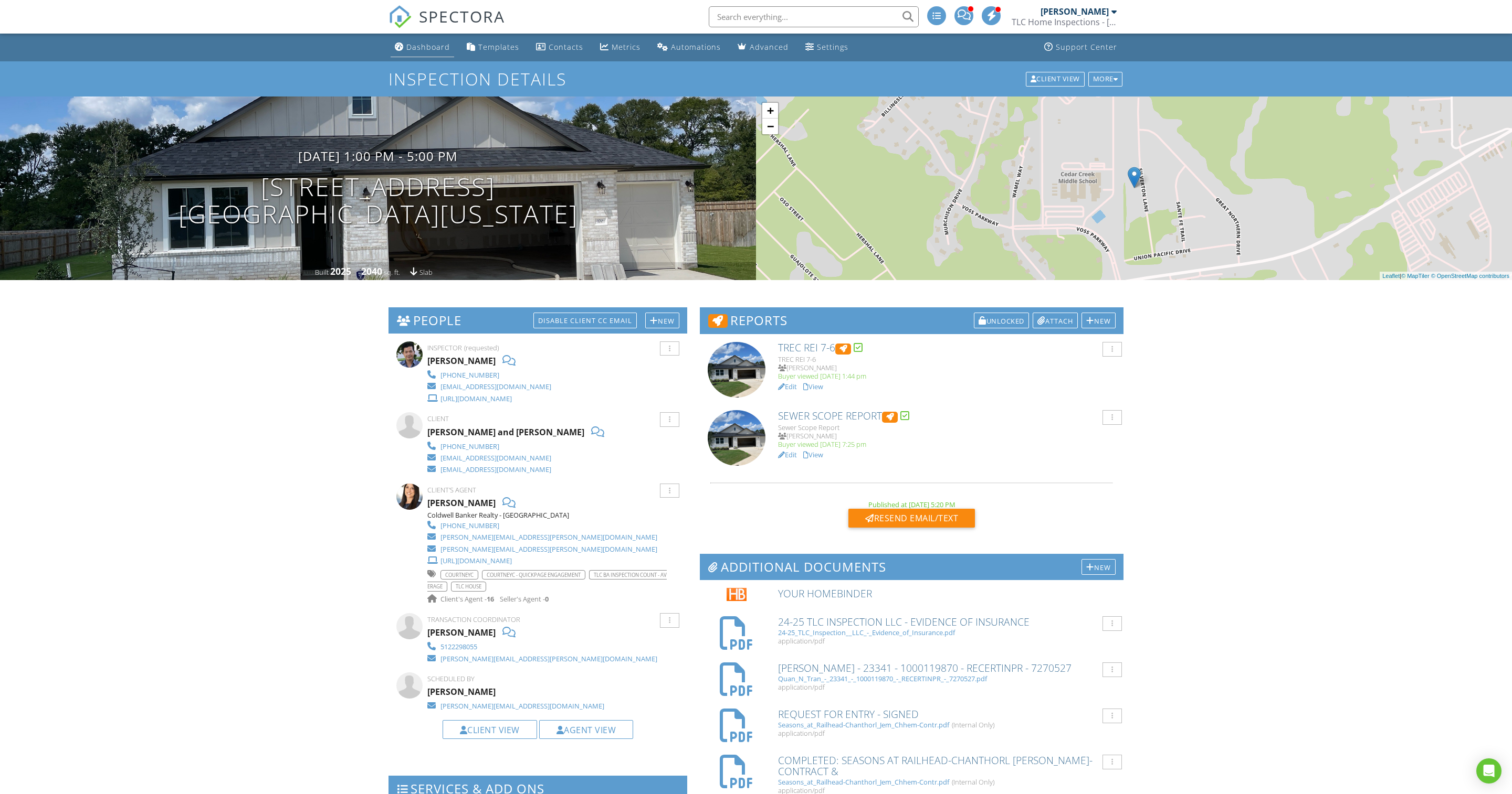
click at [426, 56] on link "Dashboard" at bounding box center [422, 47] width 64 height 19
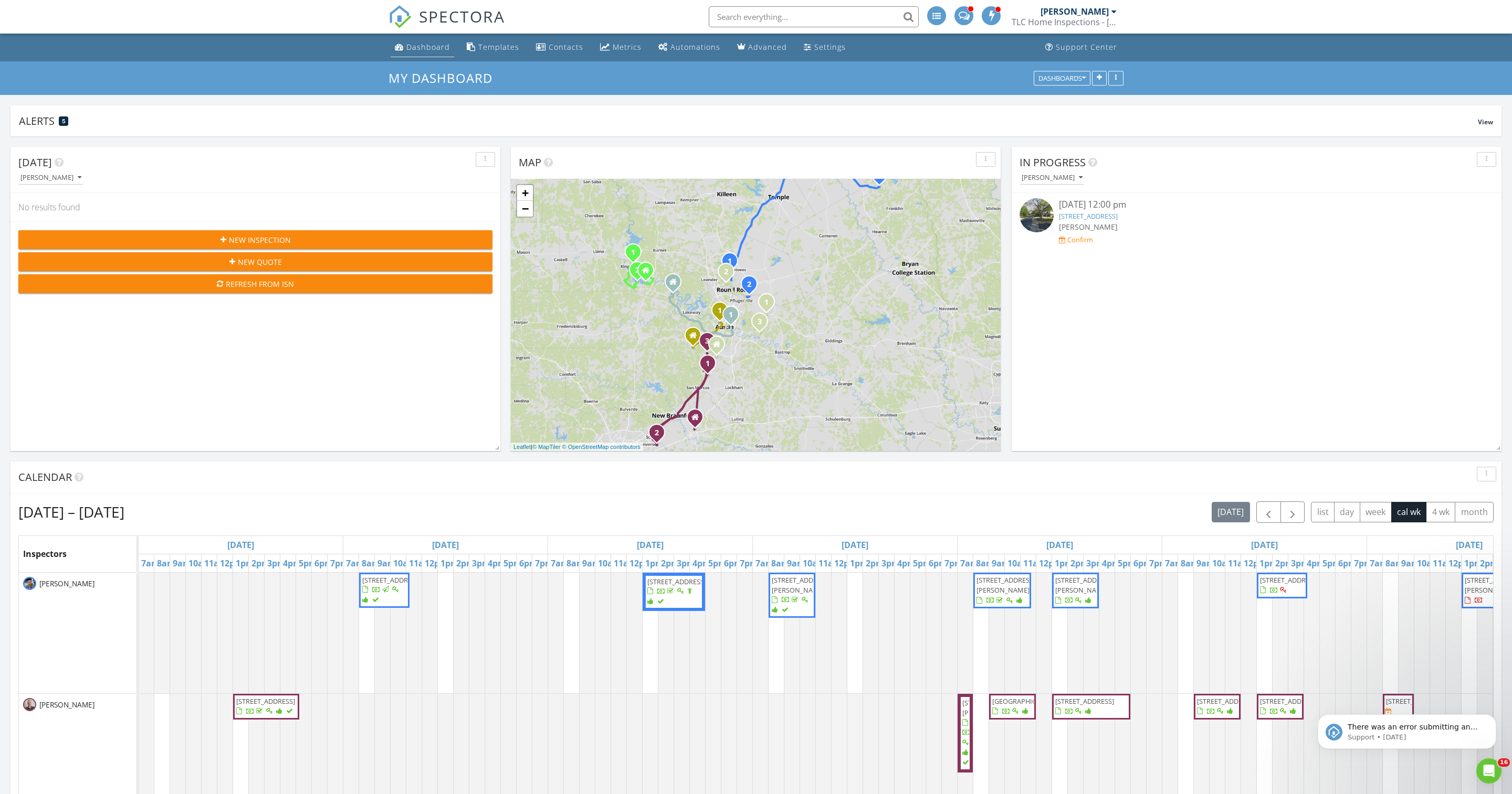
click at [407, 50] on link "Dashboard" at bounding box center [422, 47] width 64 height 19
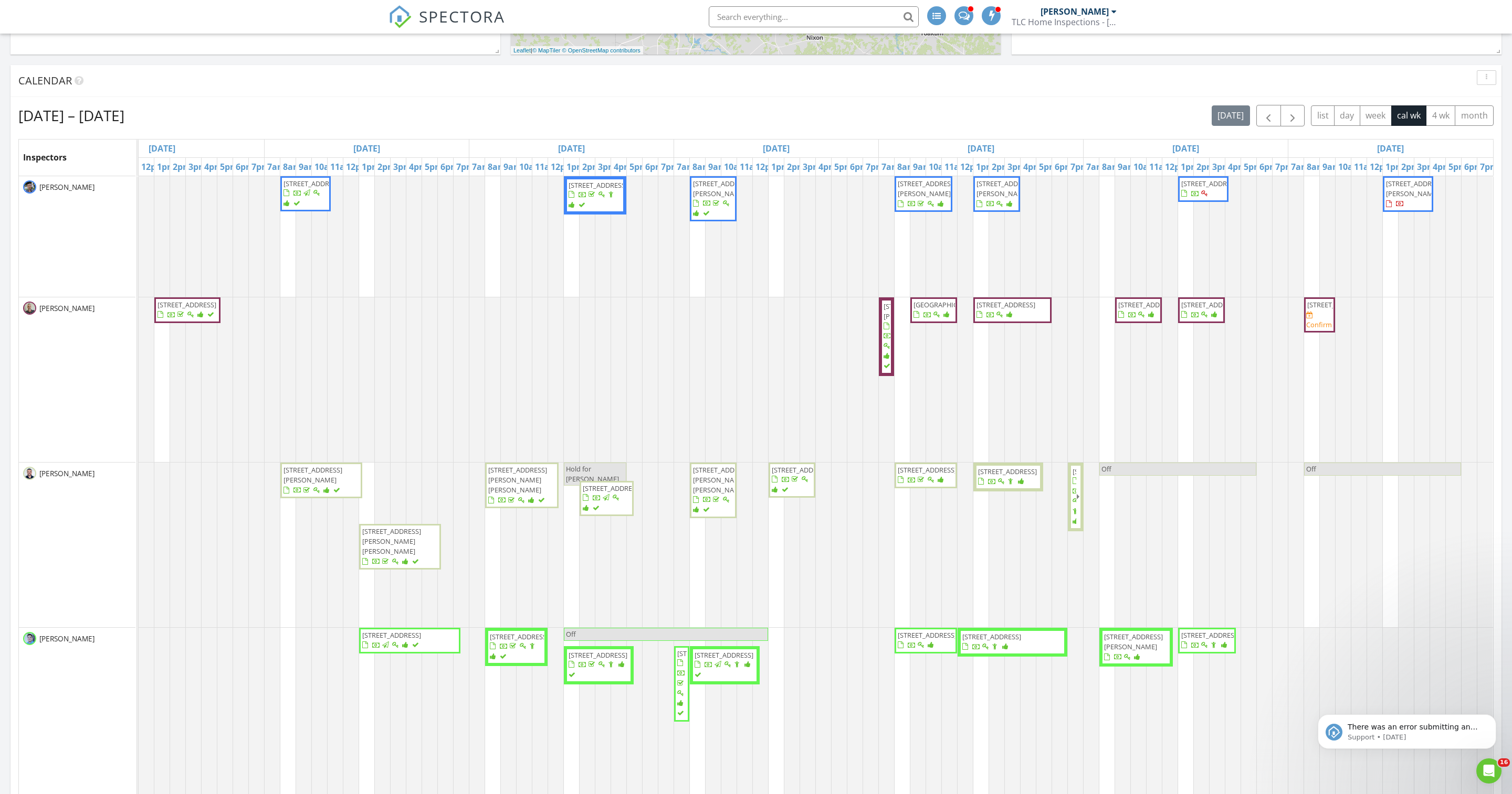
click at [740, 115] on div "Aug 24 – 30, 2025 today list day week cal wk 4 wk month" at bounding box center [756, 116] width 1475 height 22
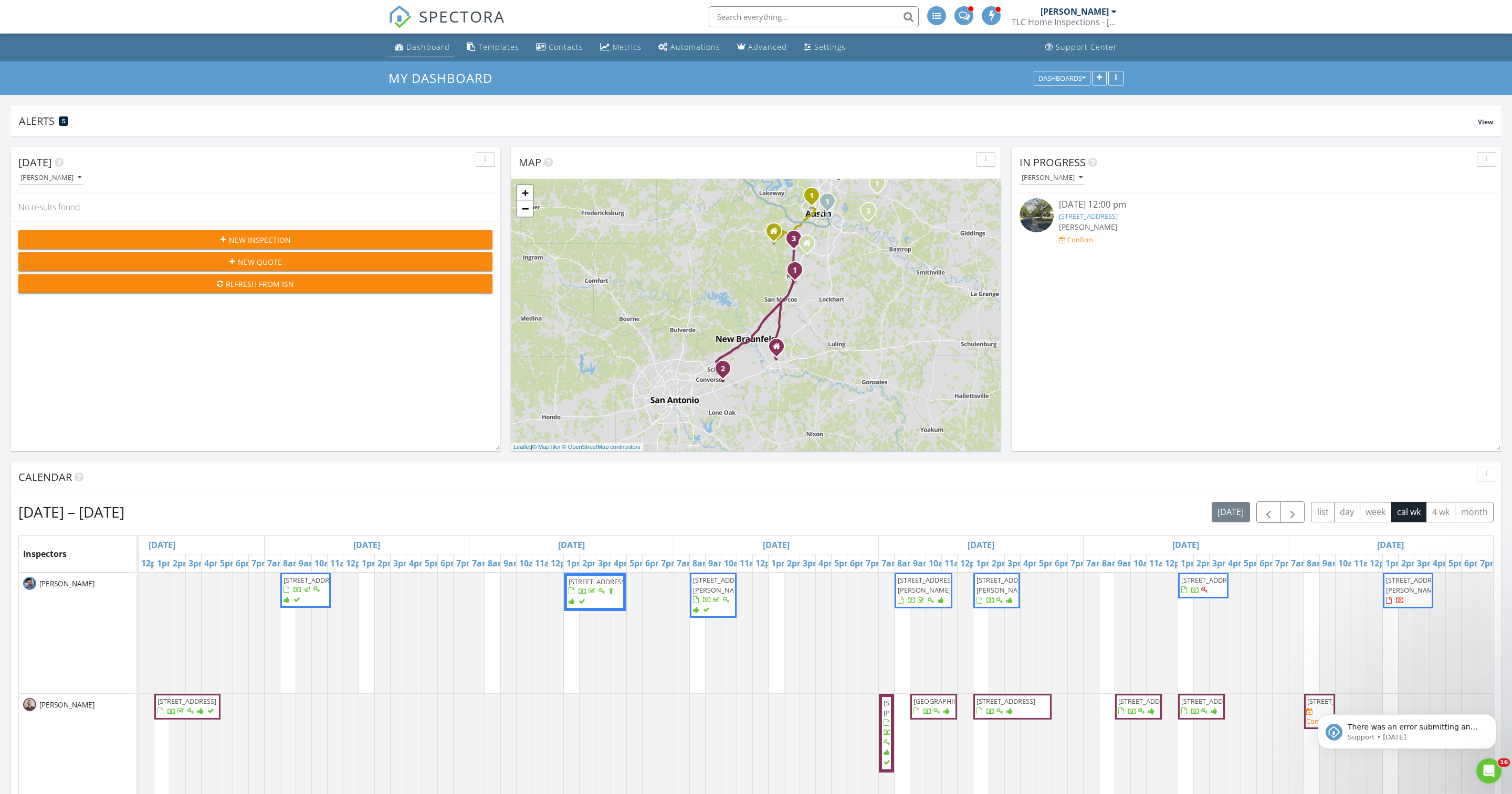
click at [413, 61] on li "Dashboard" at bounding box center [422, 47] width 68 height 28
click at [429, 41] on link "Dashboard" at bounding box center [422, 47] width 64 height 19
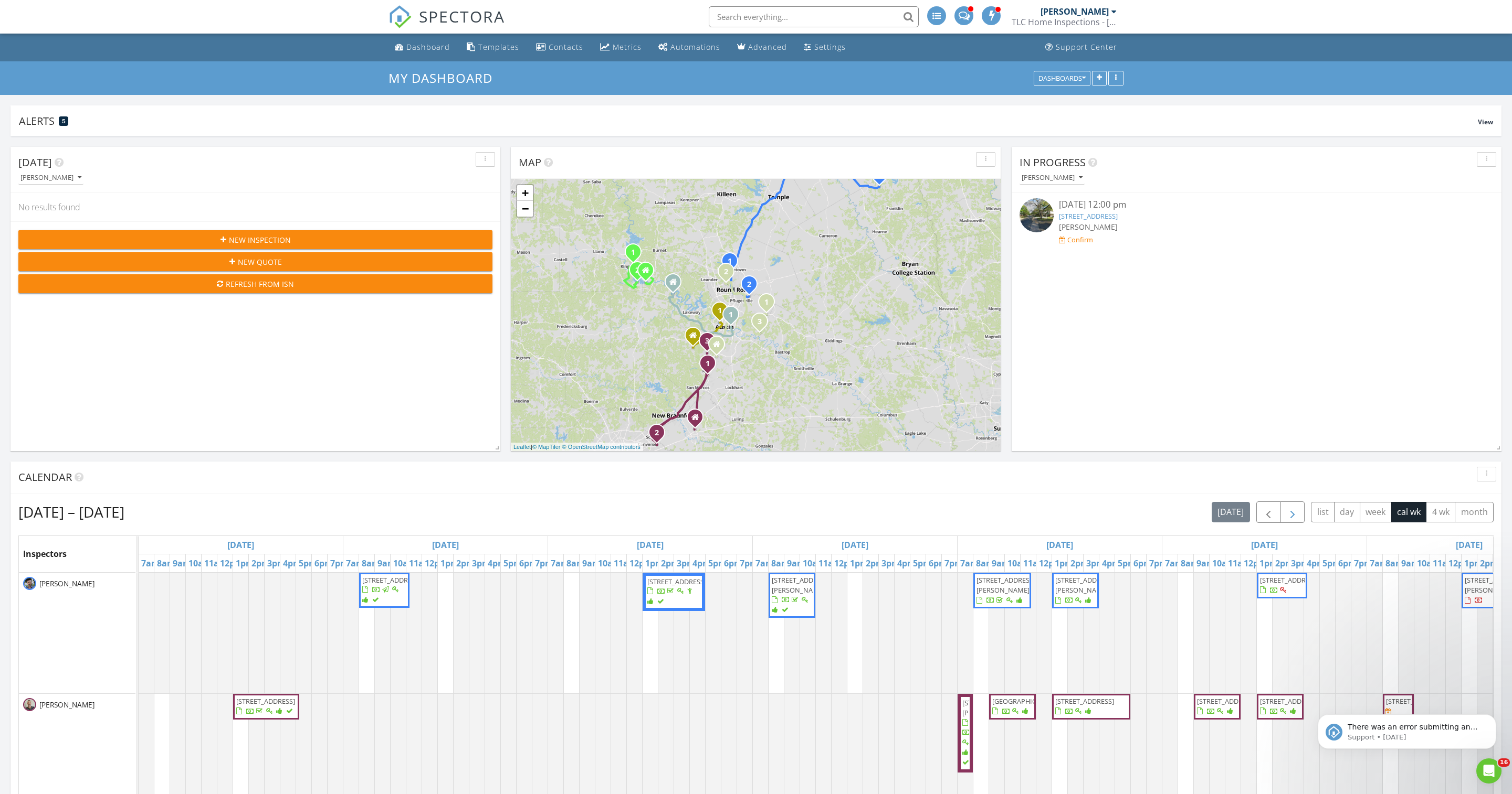
click at [1286, 519] on span "button" at bounding box center [1292, 512] width 13 height 13
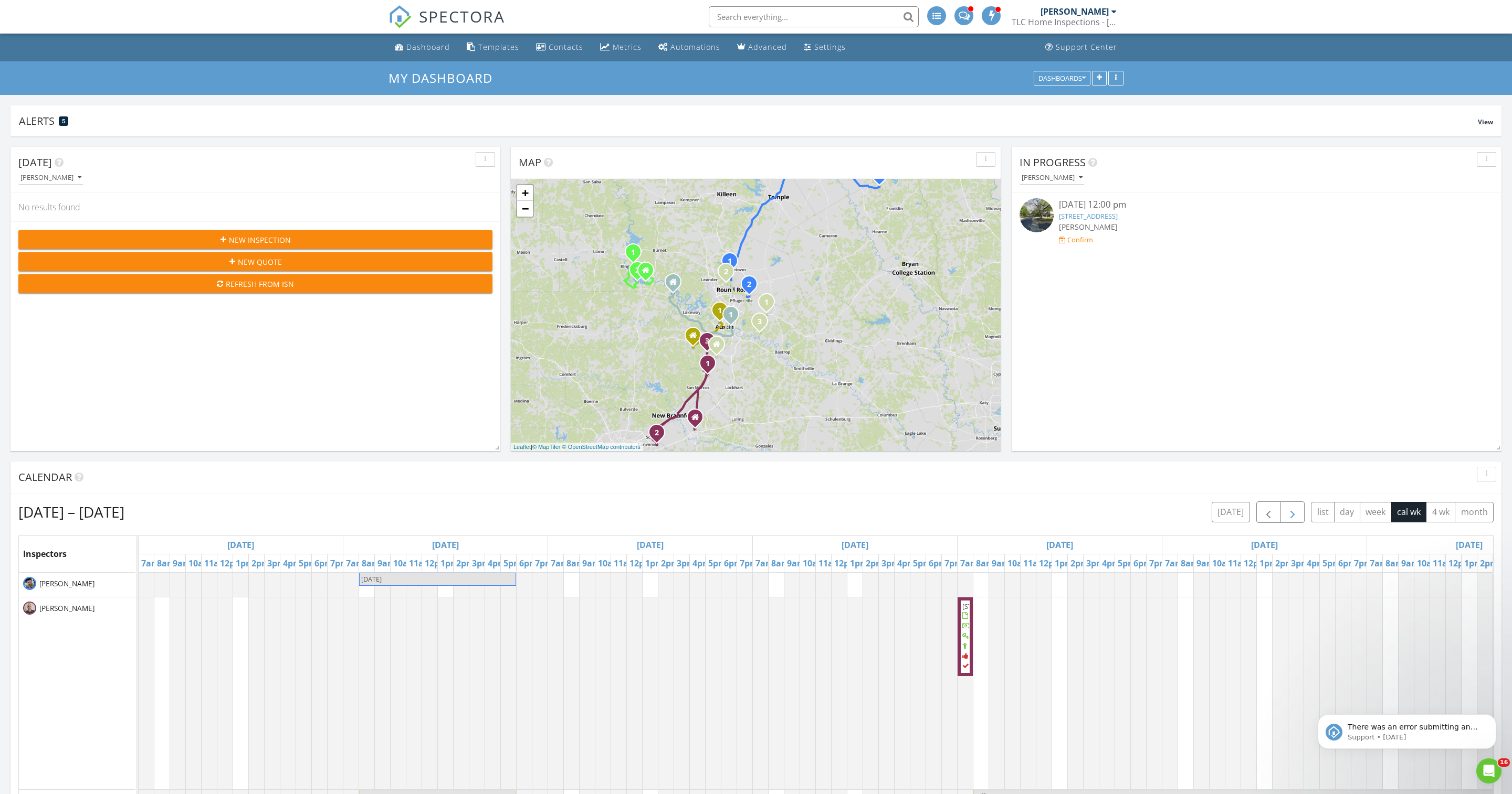
click at [1286, 519] on span "button" at bounding box center [1292, 512] width 13 height 13
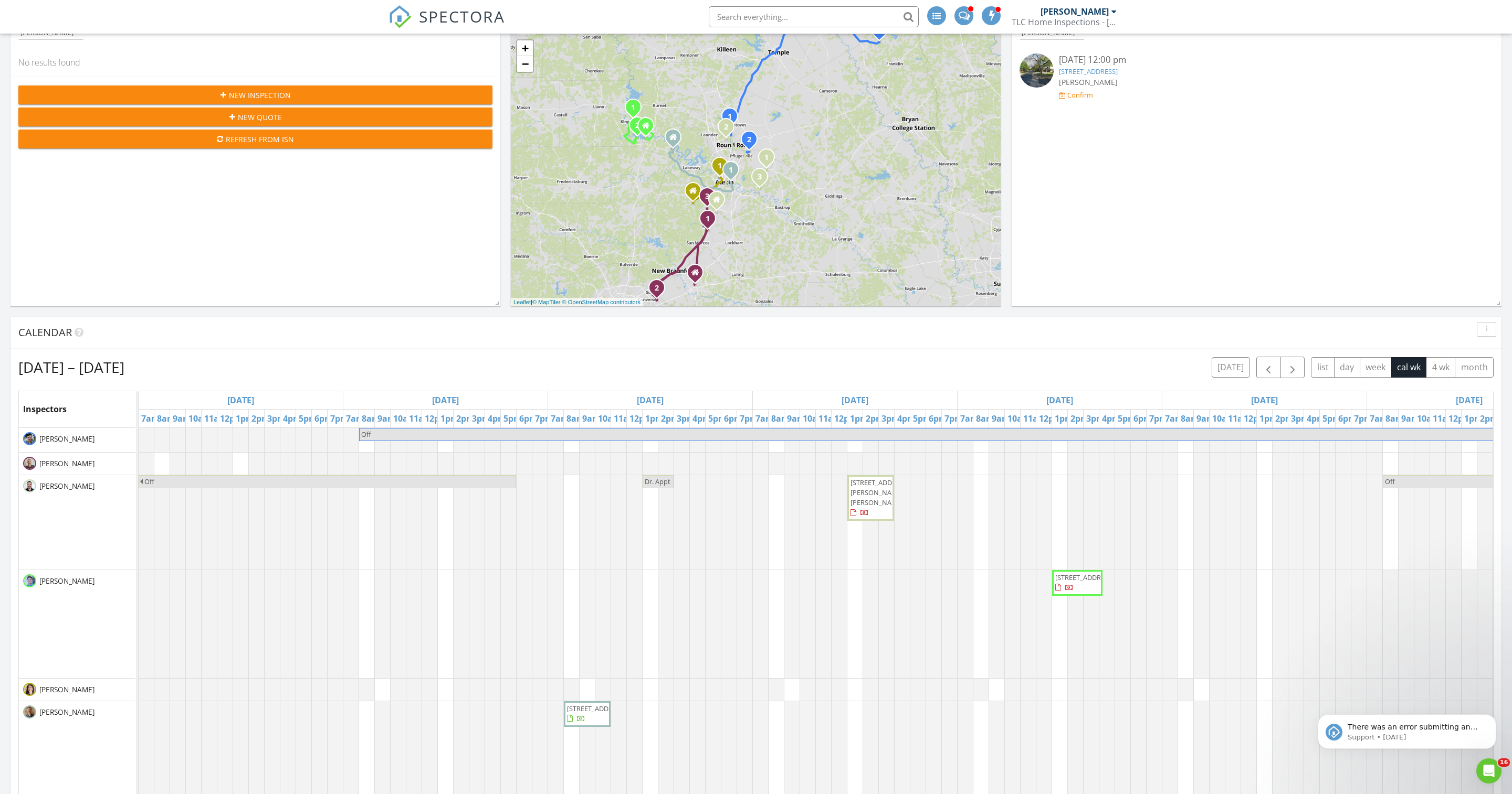
scroll to position [146, 0]
click at [1280, 371] on button "button" at bounding box center [1292, 366] width 25 height 22
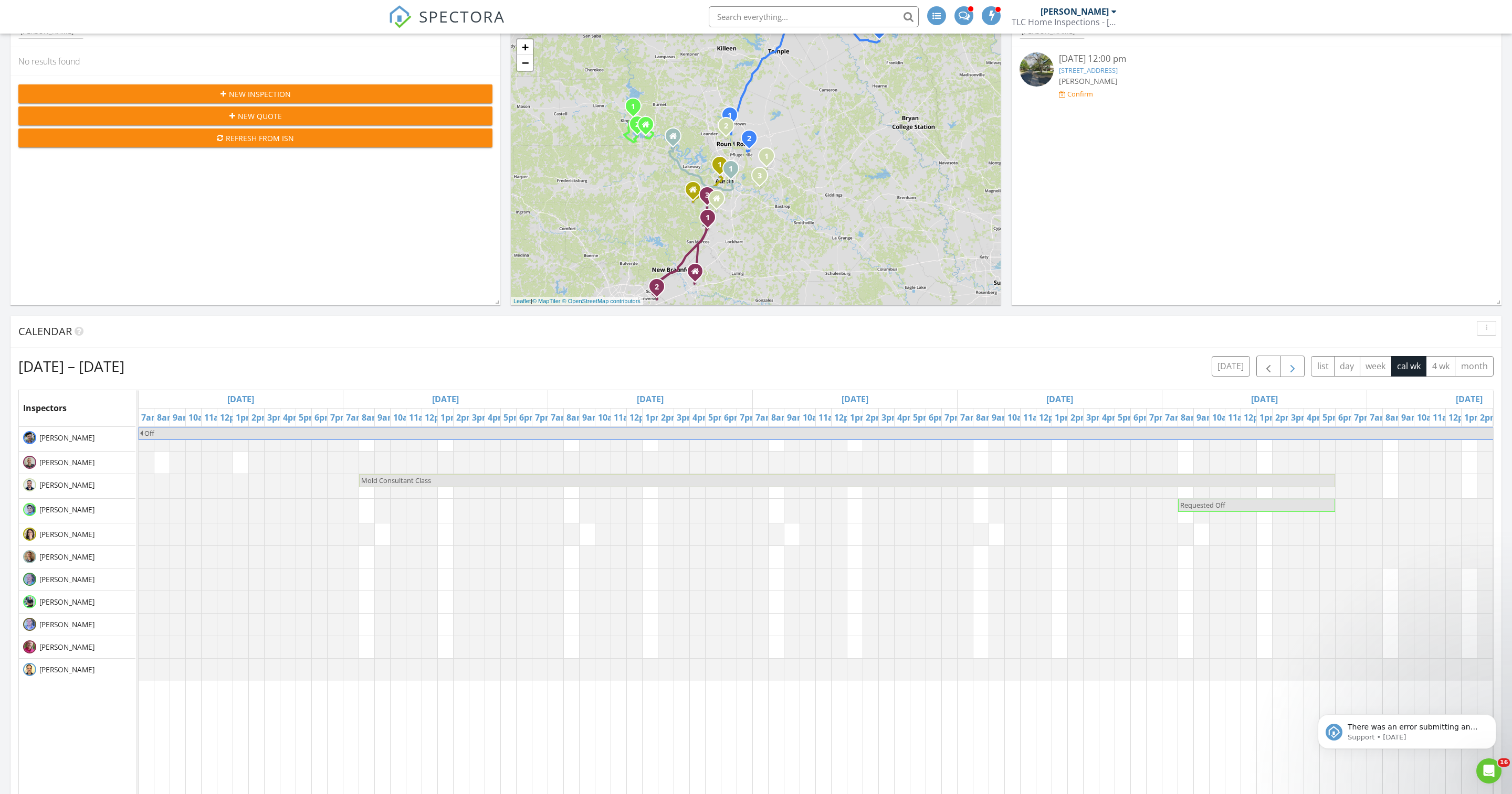
click at [1280, 371] on button "button" at bounding box center [1292, 366] width 25 height 22
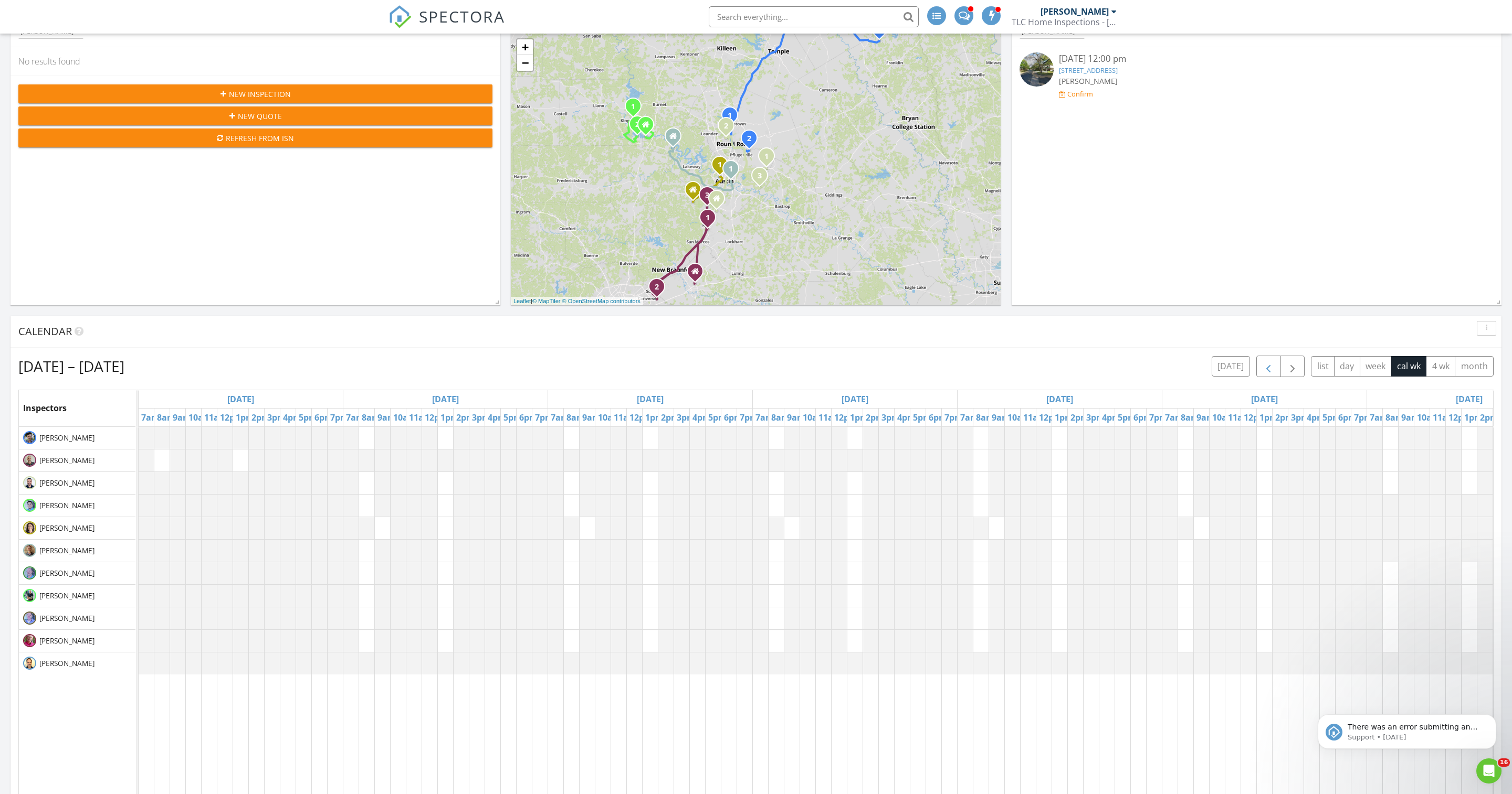
click at [1262, 373] on span "button" at bounding box center [1268, 366] width 13 height 13
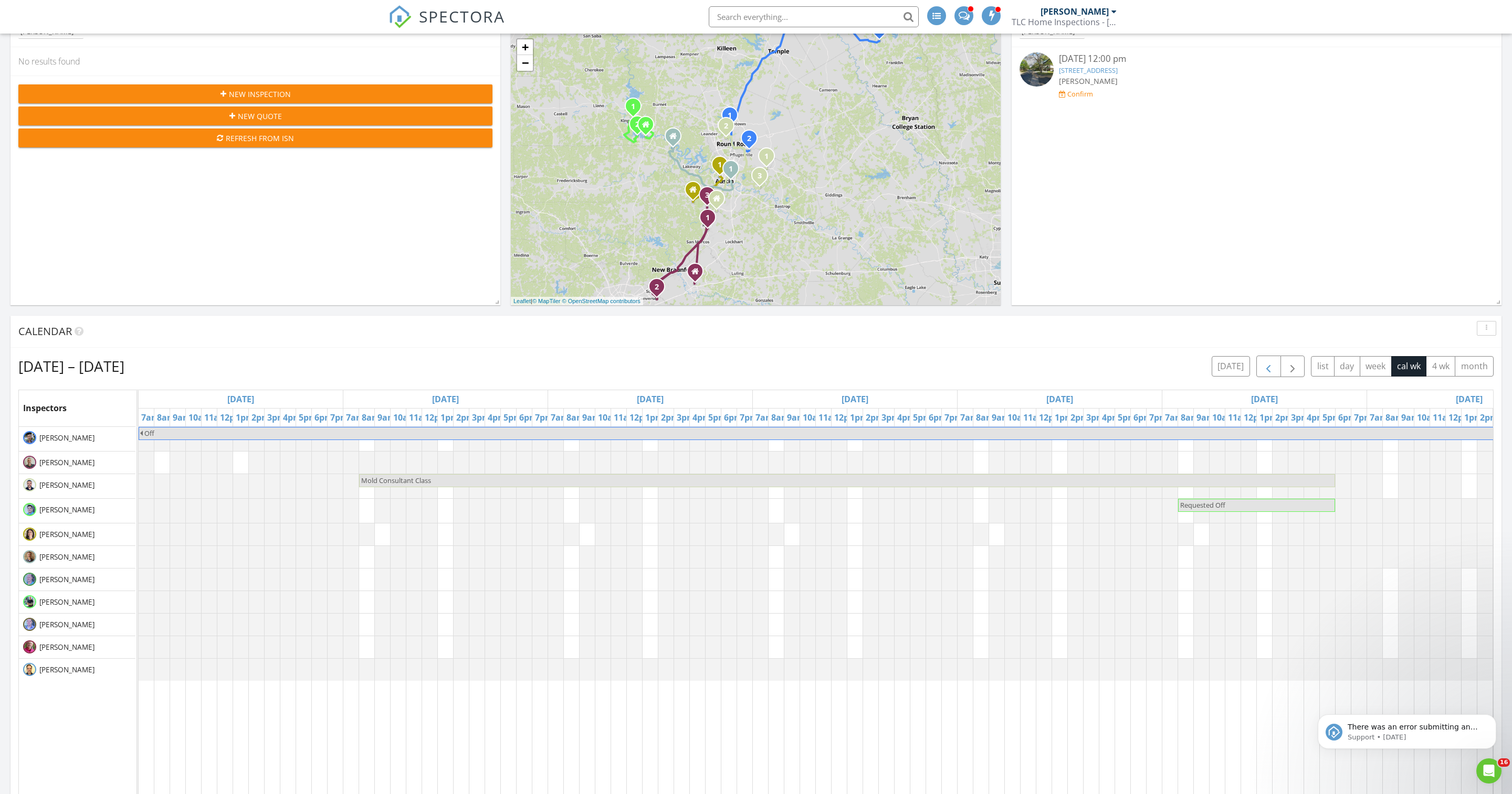
click at [1262, 373] on span "button" at bounding box center [1268, 366] width 13 height 13
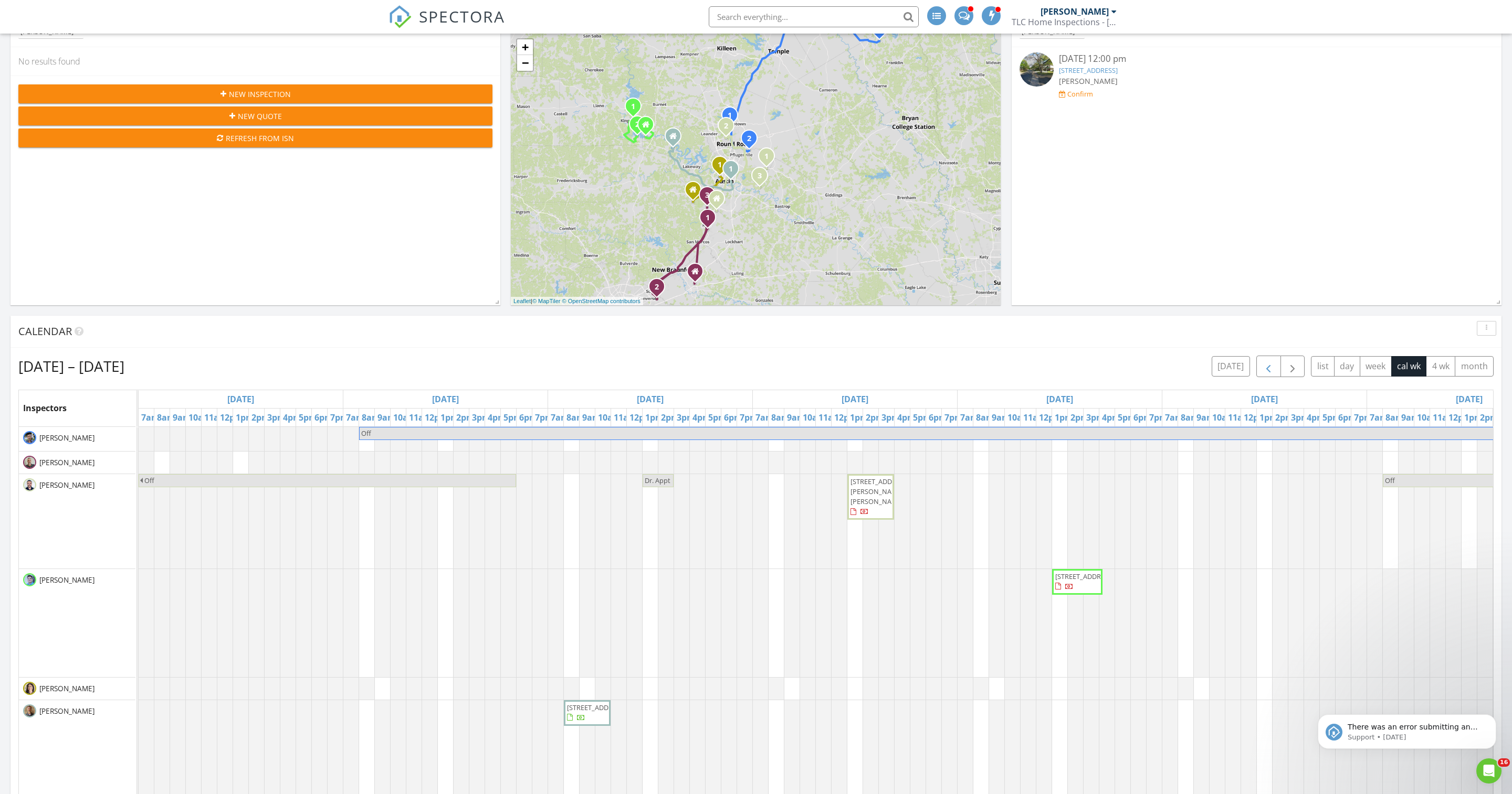
click at [1262, 373] on span "button" at bounding box center [1268, 366] width 13 height 13
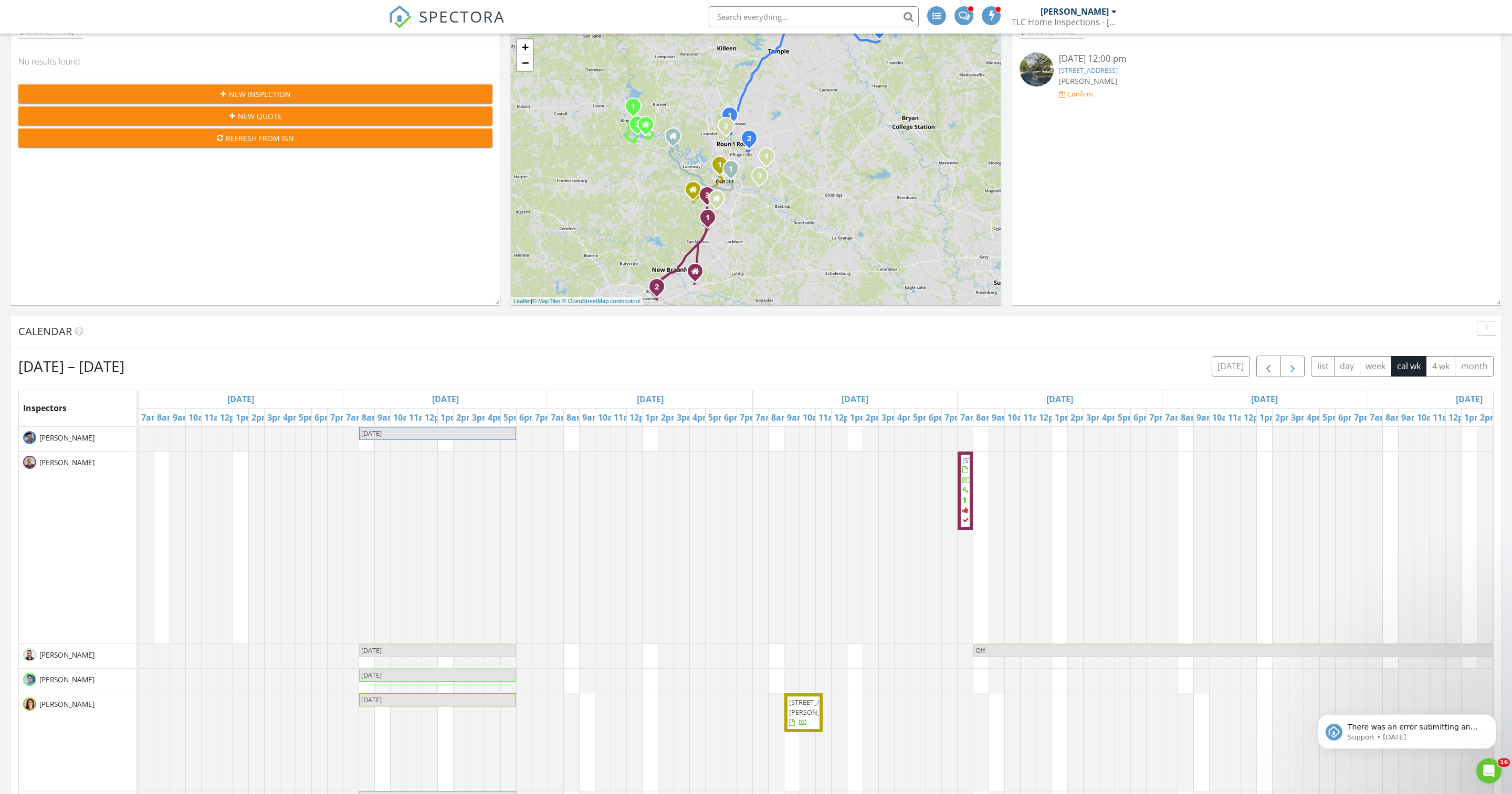
click at [1286, 373] on span "button" at bounding box center [1292, 366] width 13 height 13
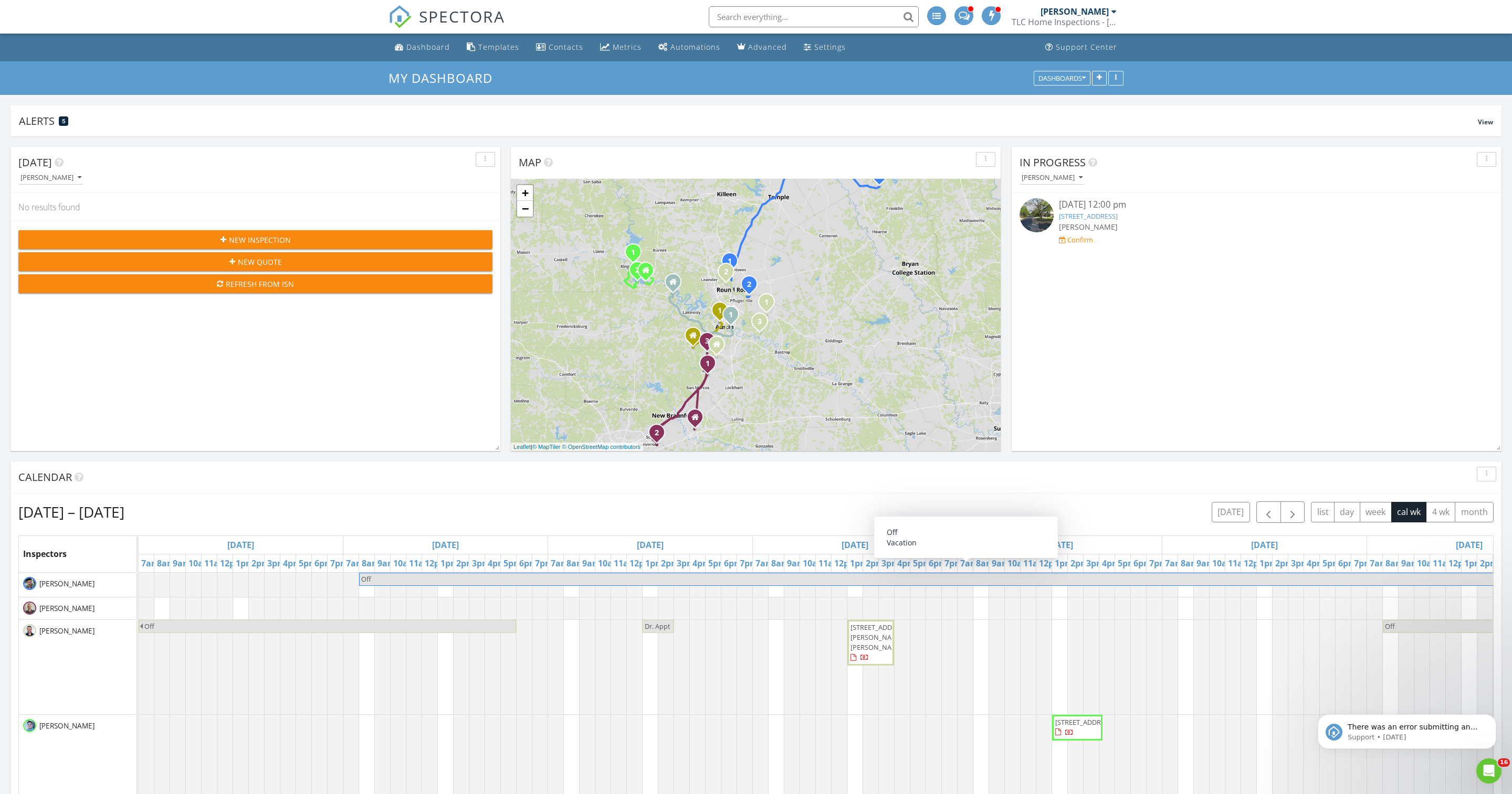
scroll to position [0, 0]
click at [419, 40] on link "Dashboard" at bounding box center [422, 47] width 64 height 19
